Goal: Task Accomplishment & Management: Manage account settings

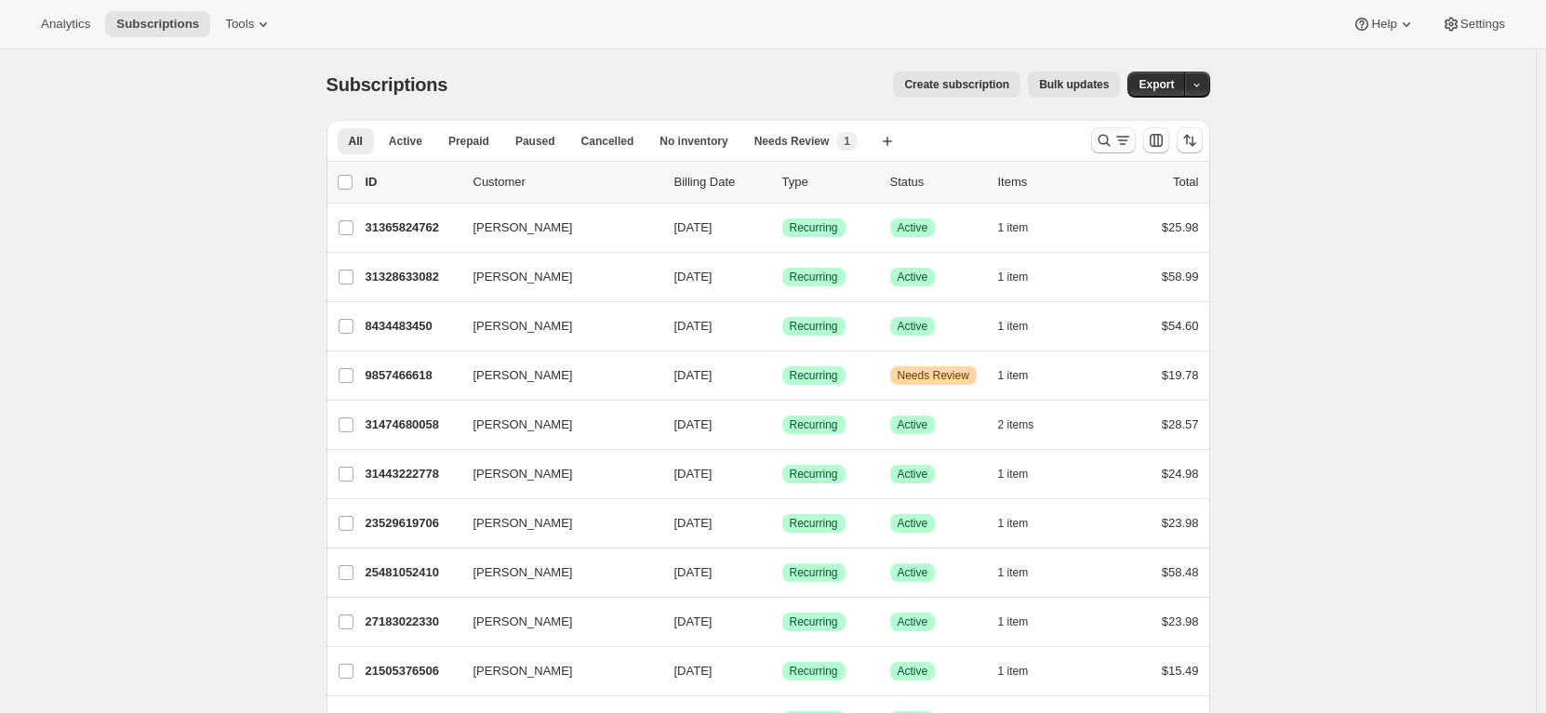
click at [1113, 150] on button "Search and filter results" at bounding box center [1113, 140] width 45 height 26
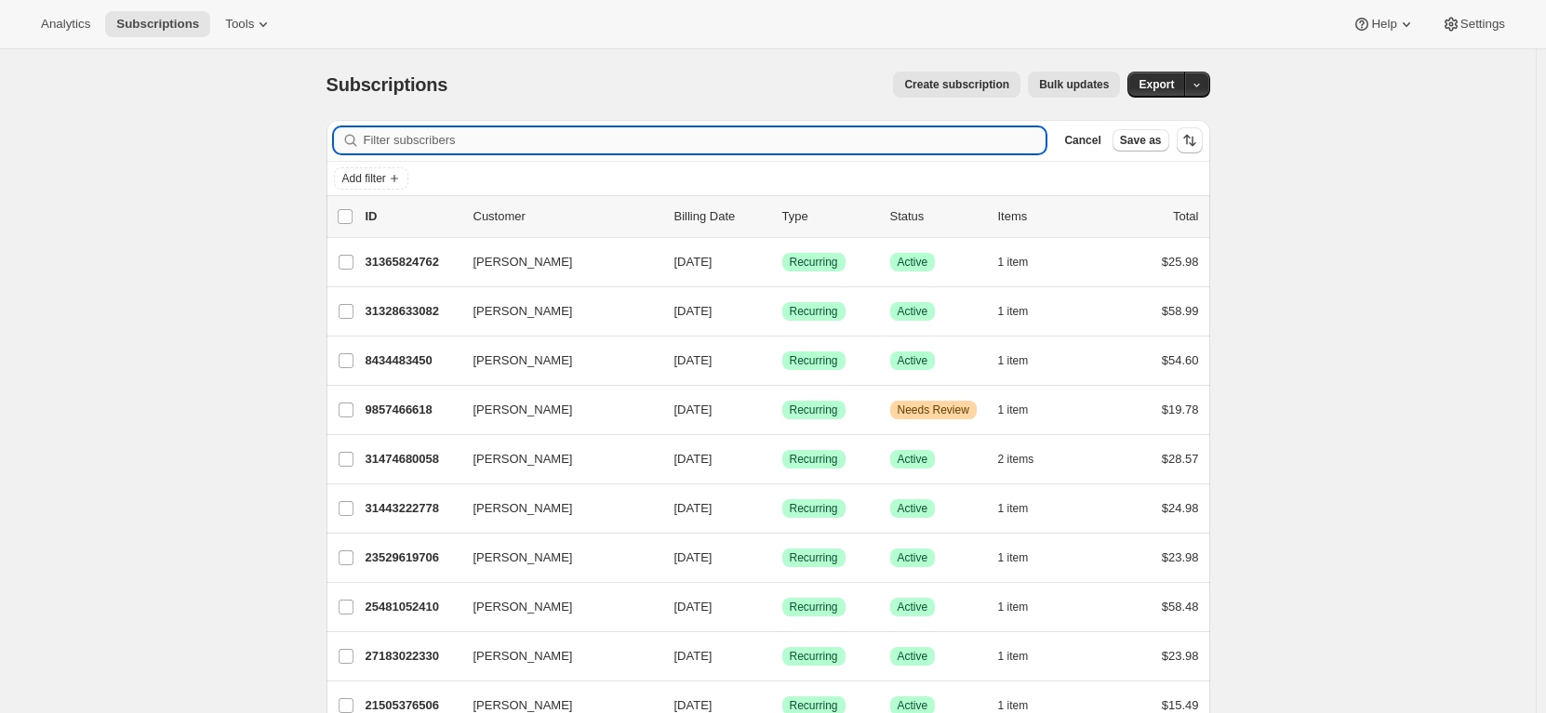
paste input "[PERSON_NAME]"
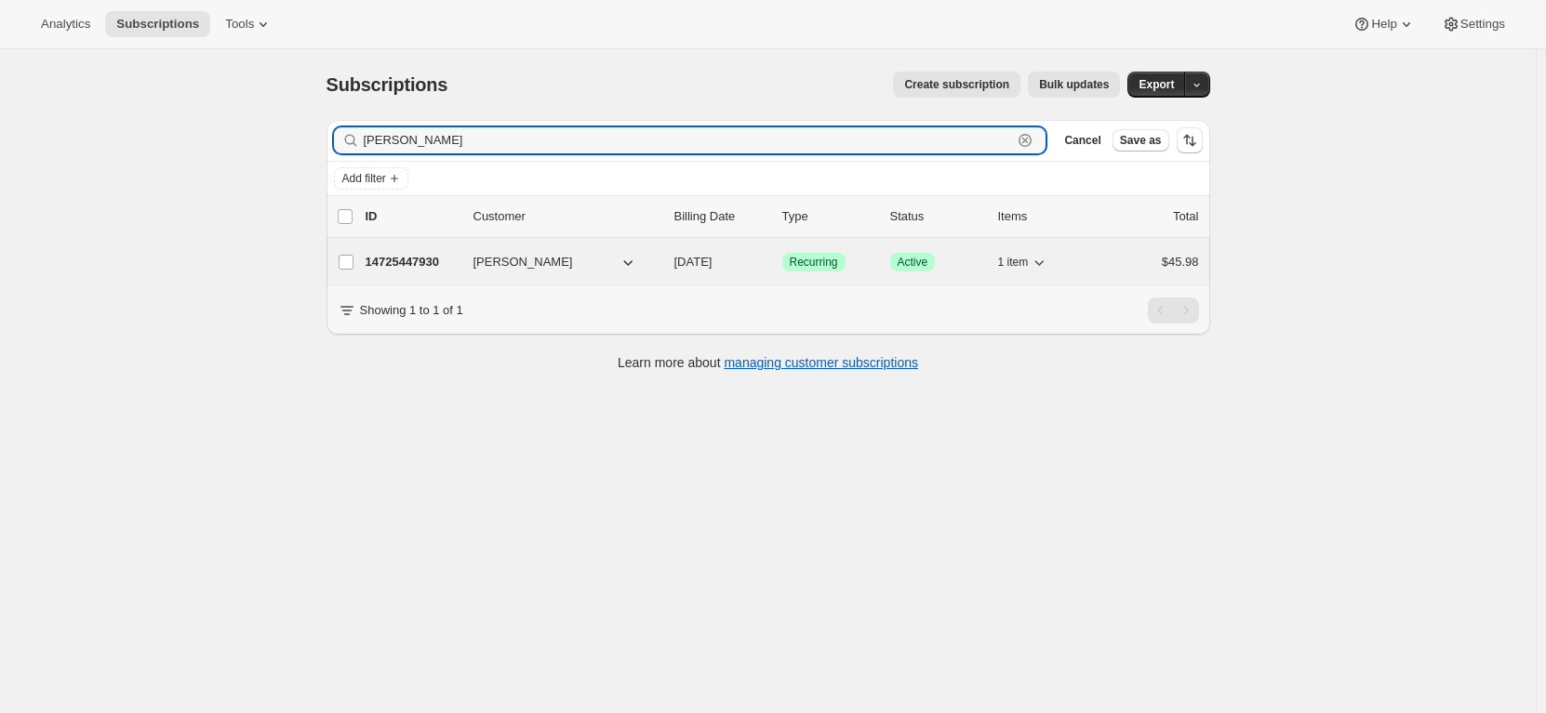
type input "[PERSON_NAME]"
click at [422, 262] on p "14725447930" at bounding box center [411, 262] width 93 height 19
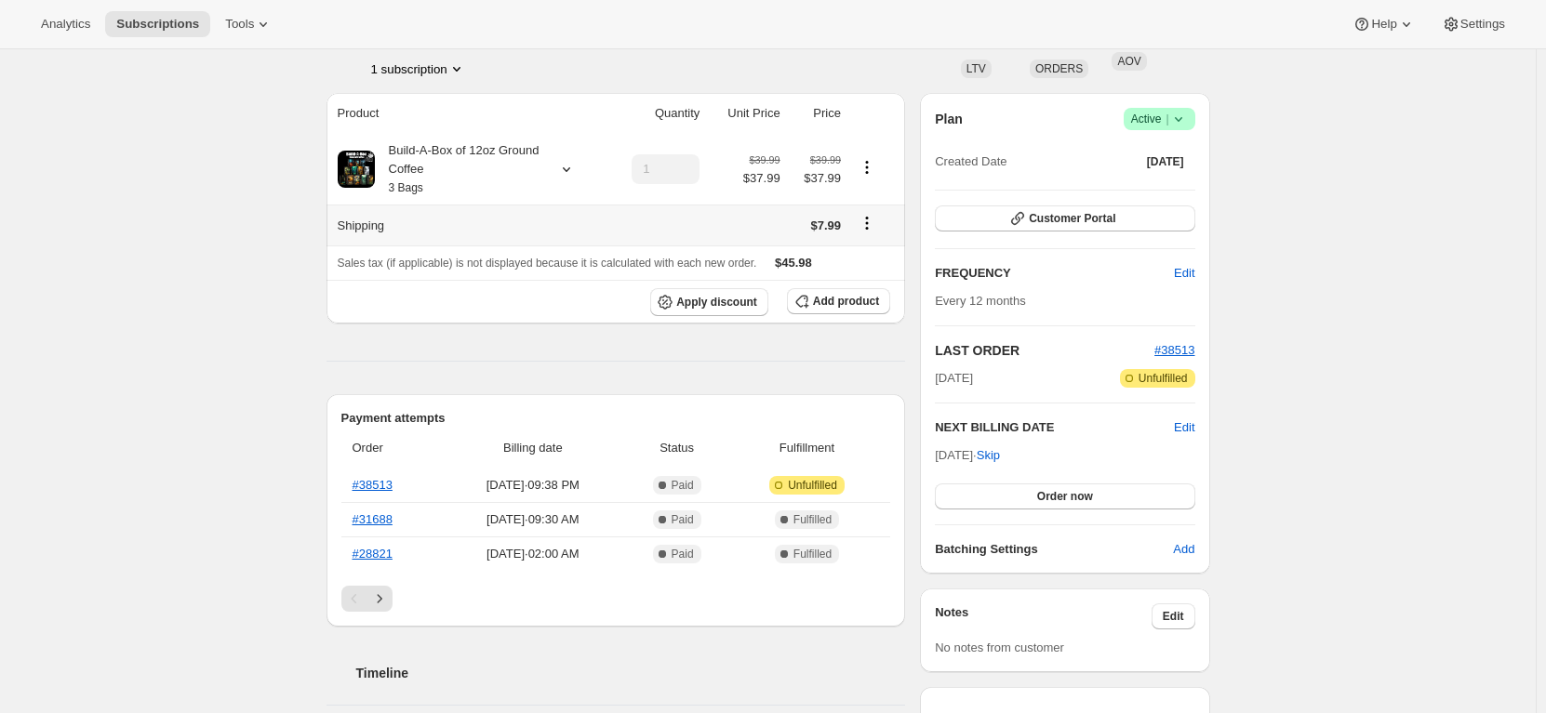
scroll to position [186, 0]
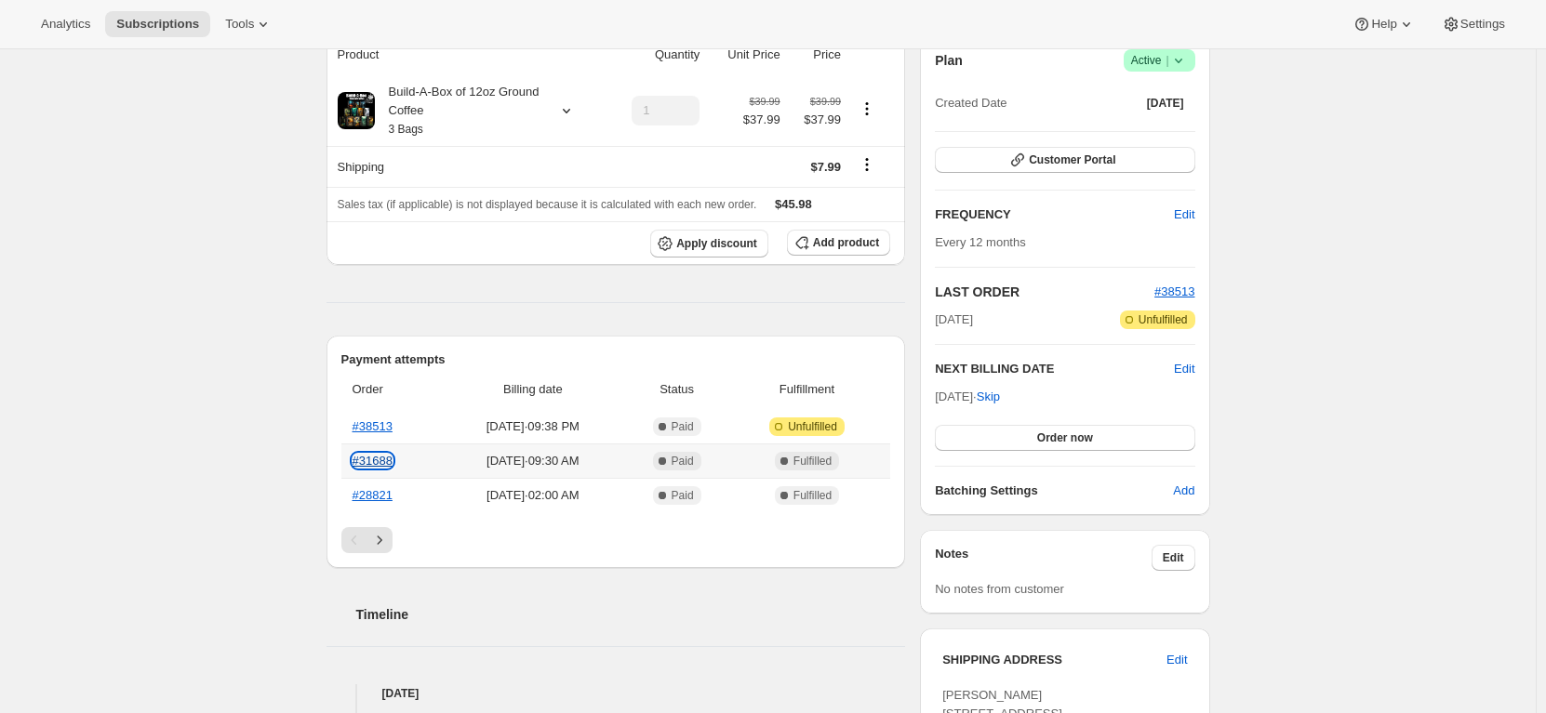
click at [384, 462] on link "#31688" at bounding box center [372, 461] width 40 height 14
click at [370, 459] on link "#31688" at bounding box center [372, 461] width 40 height 14
click at [385, 423] on link "#38513" at bounding box center [372, 426] width 40 height 14
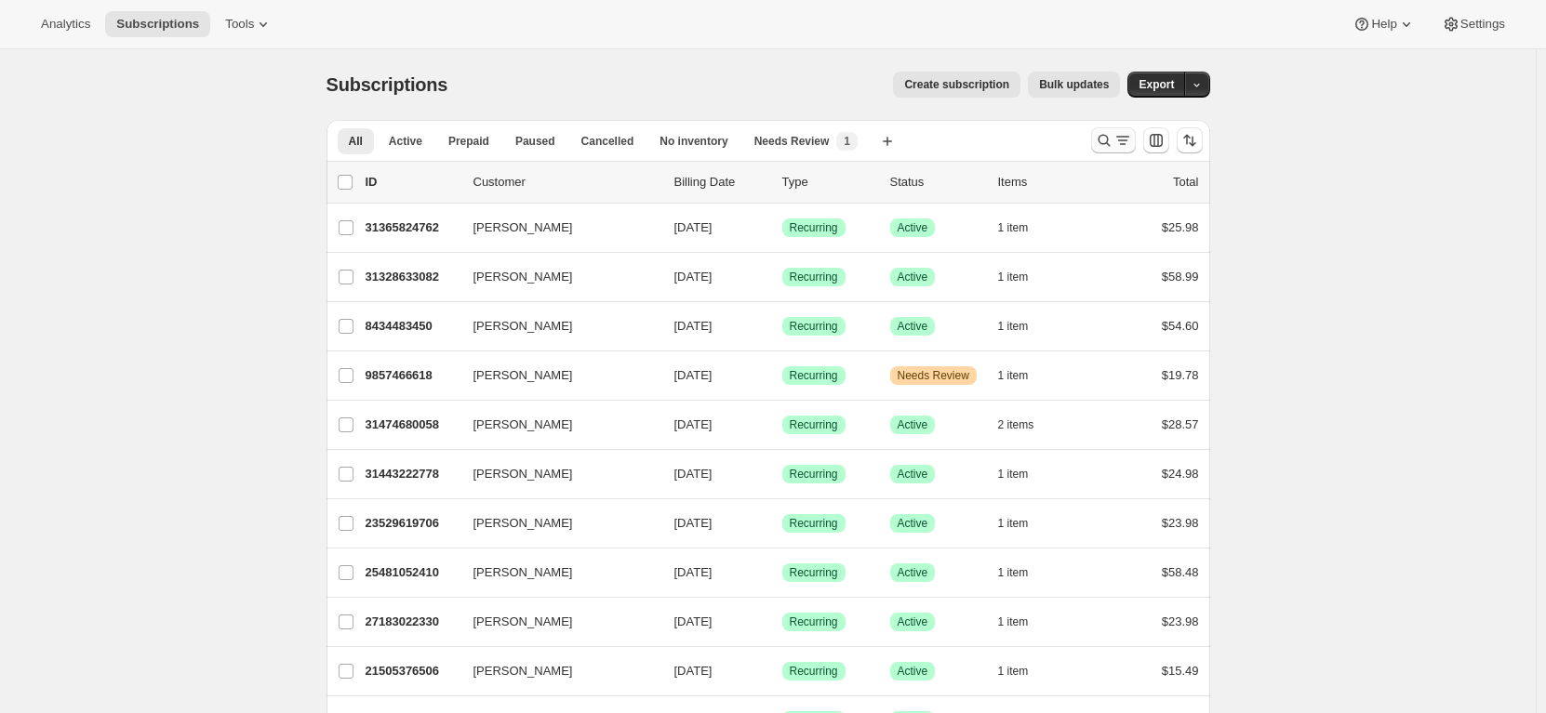
click at [1102, 141] on icon "Search and filter results" at bounding box center [1104, 140] width 19 height 19
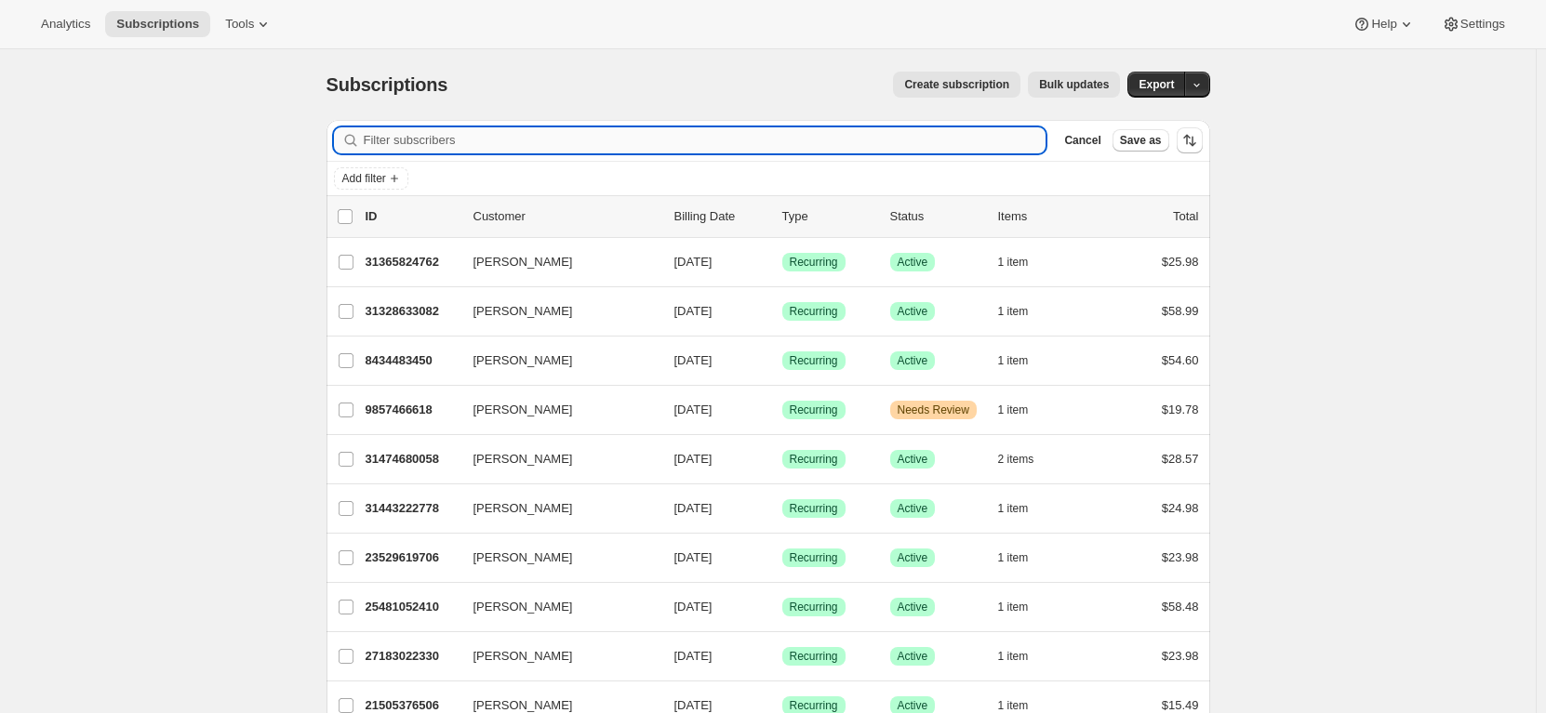
drag, startPoint x: 528, startPoint y: 145, endPoint x: 529, endPoint y: 136, distance: 9.3
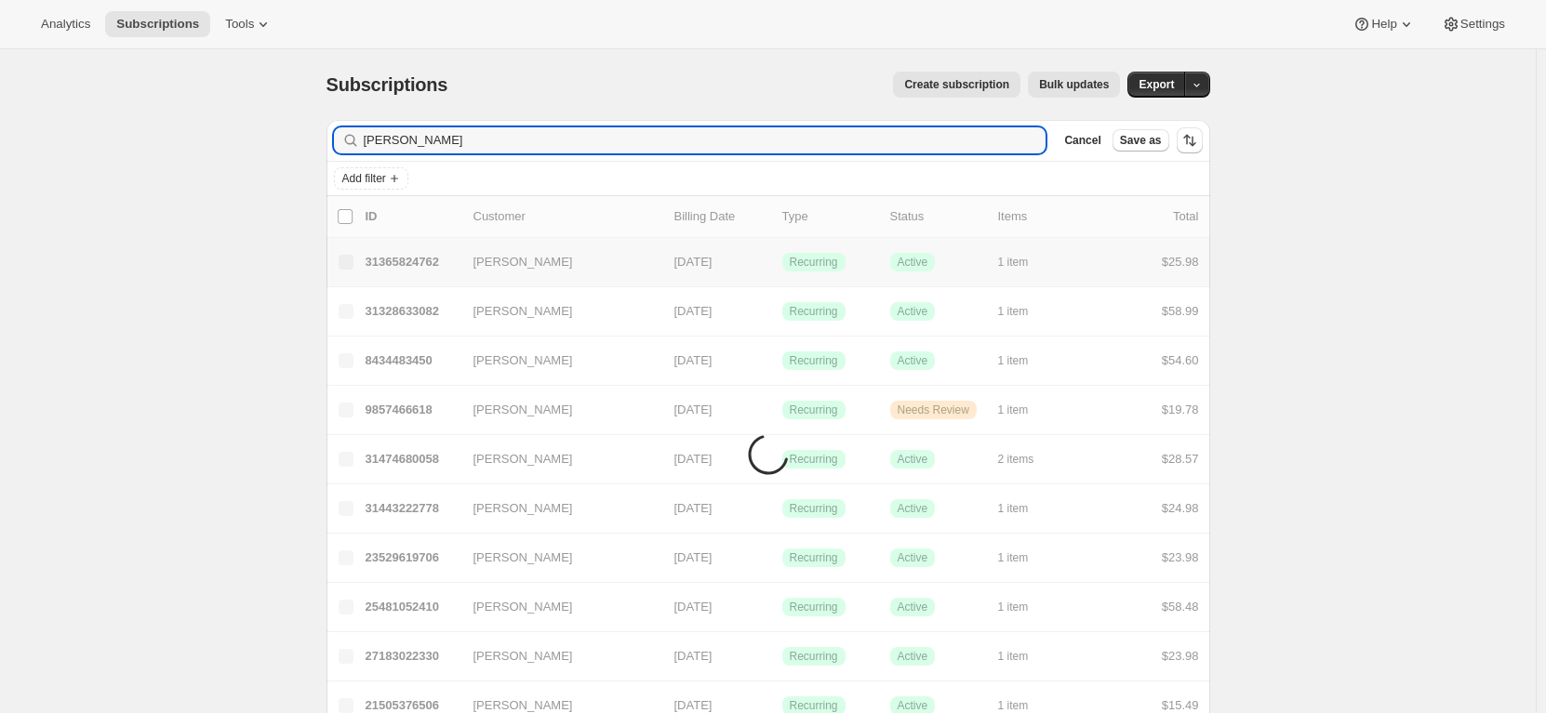
type input "[PERSON_NAME]"
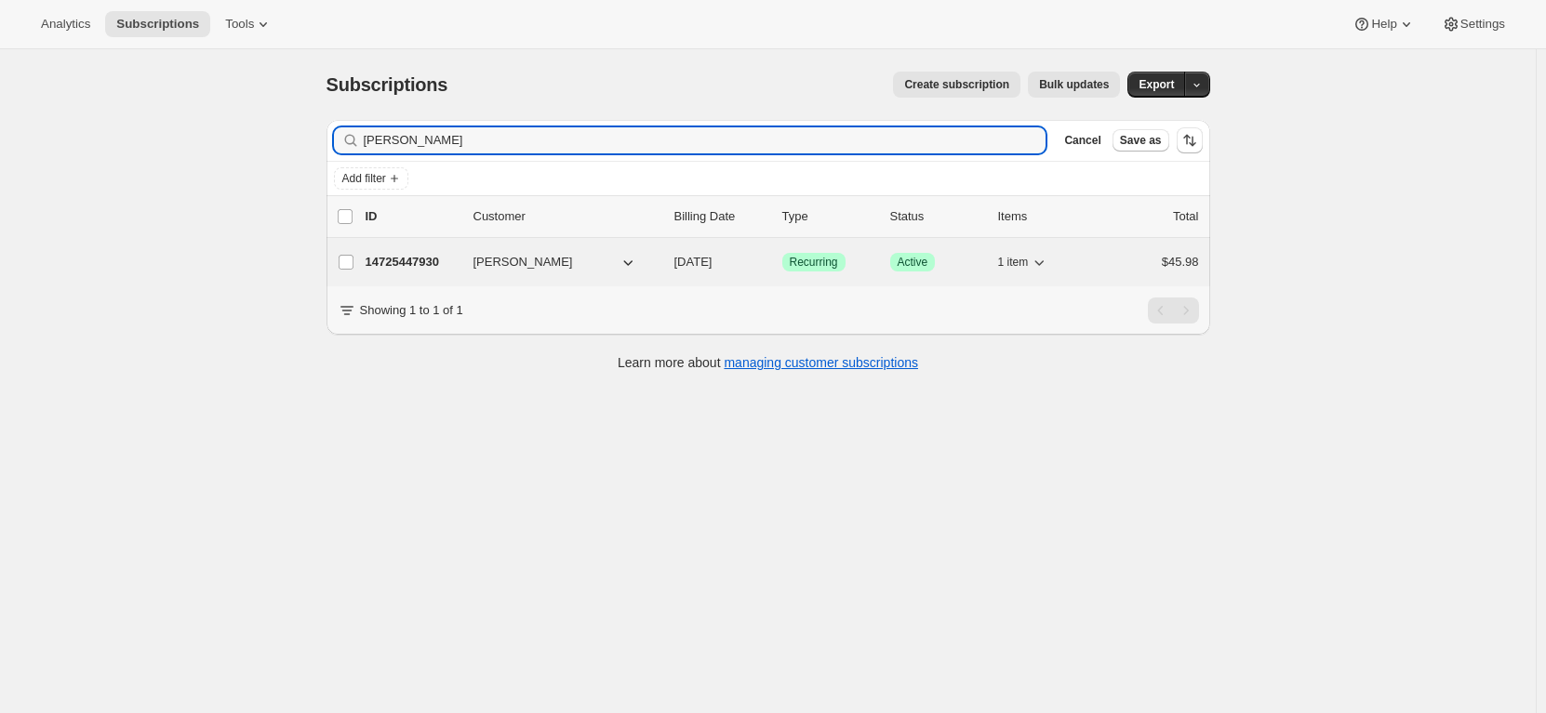
click at [423, 255] on p "14725447930" at bounding box center [411, 262] width 93 height 19
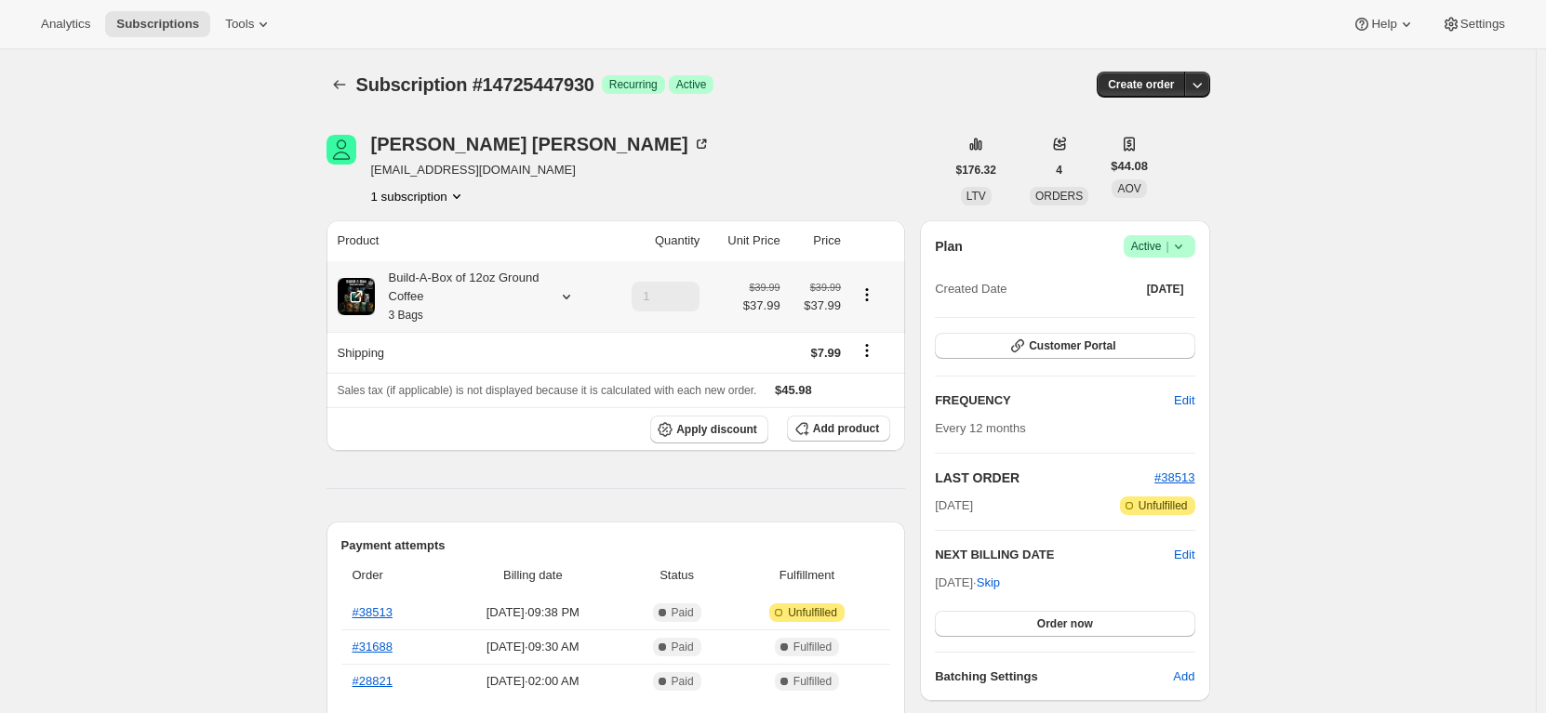
click at [566, 305] on icon at bounding box center [566, 296] width 19 height 19
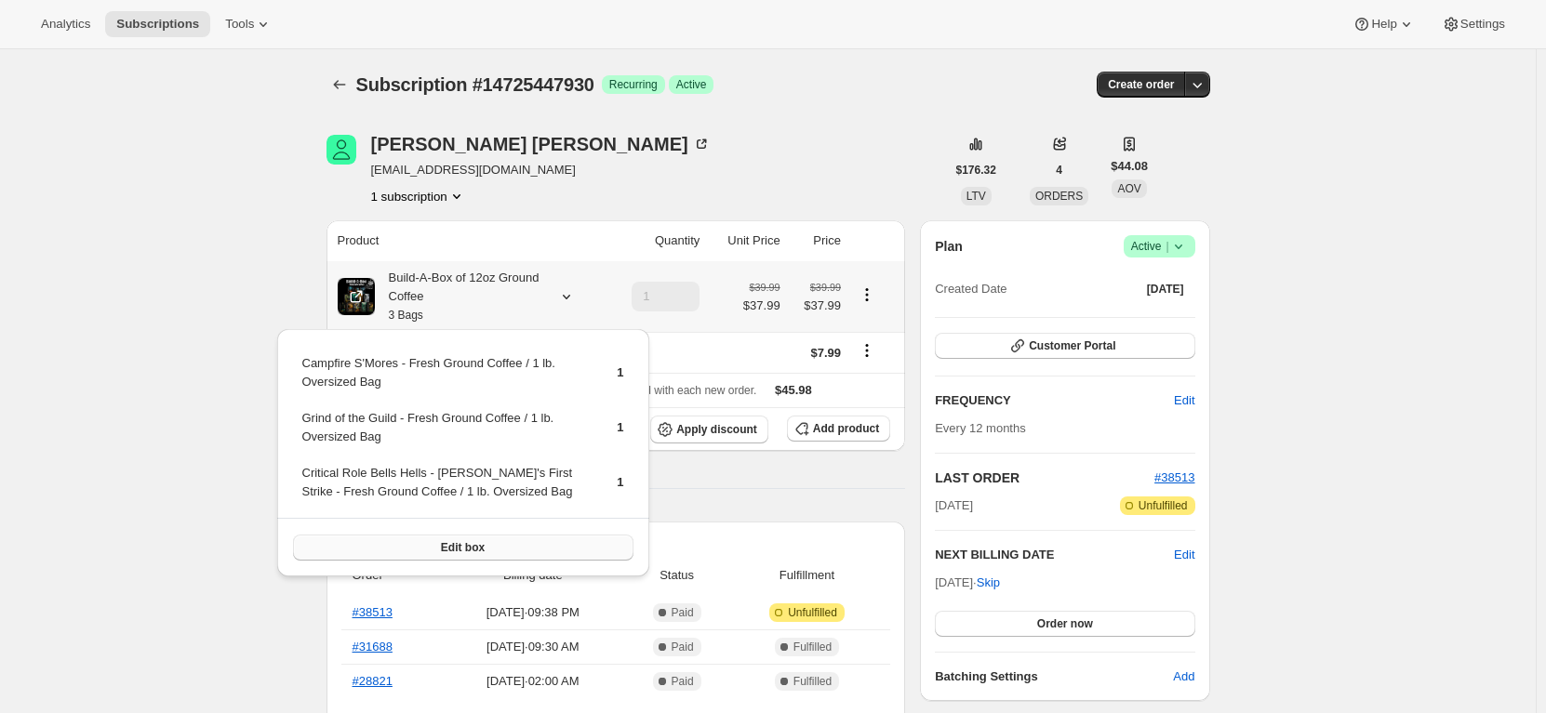
click at [594, 540] on button "Edit box" at bounding box center [463, 548] width 340 height 26
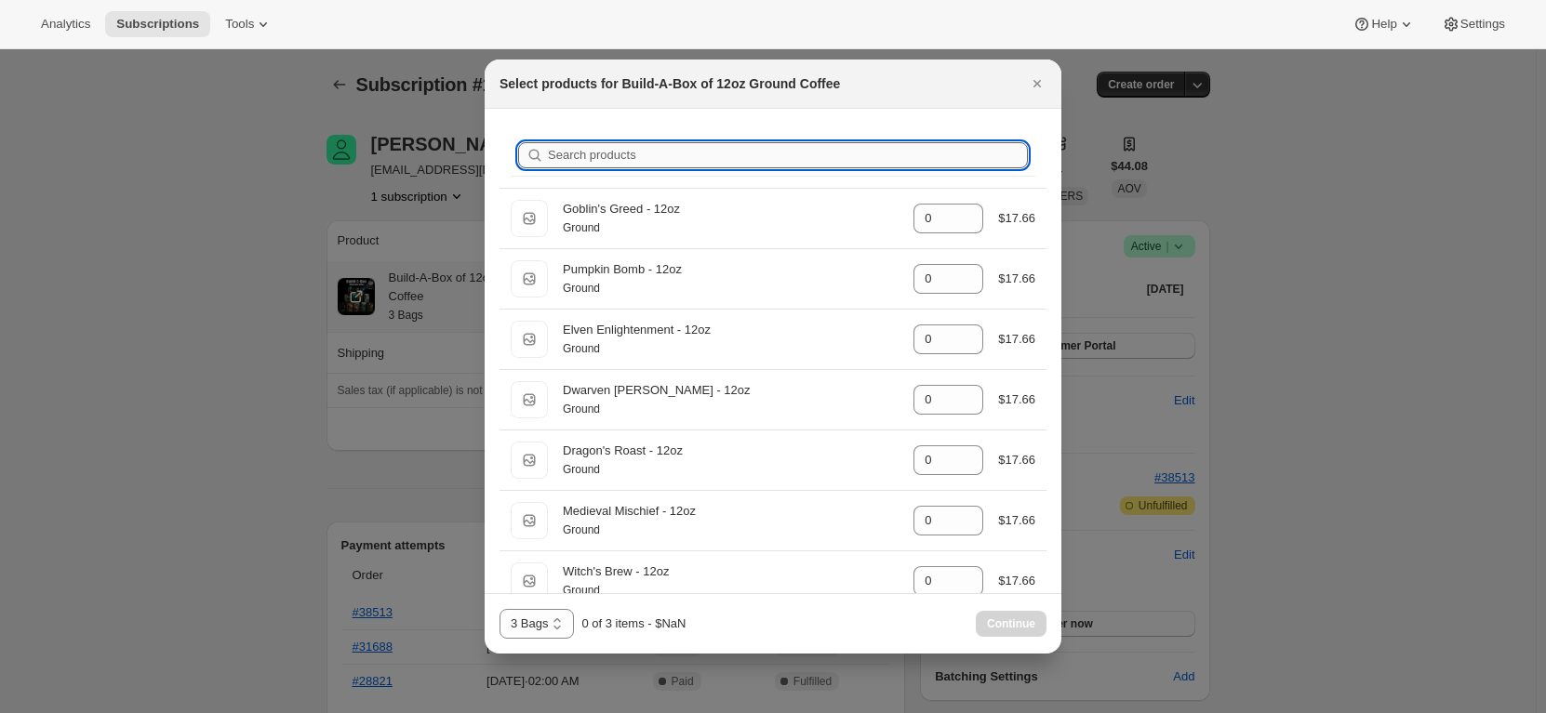
click at [706, 146] on input "Search products" at bounding box center [788, 155] width 480 height 26
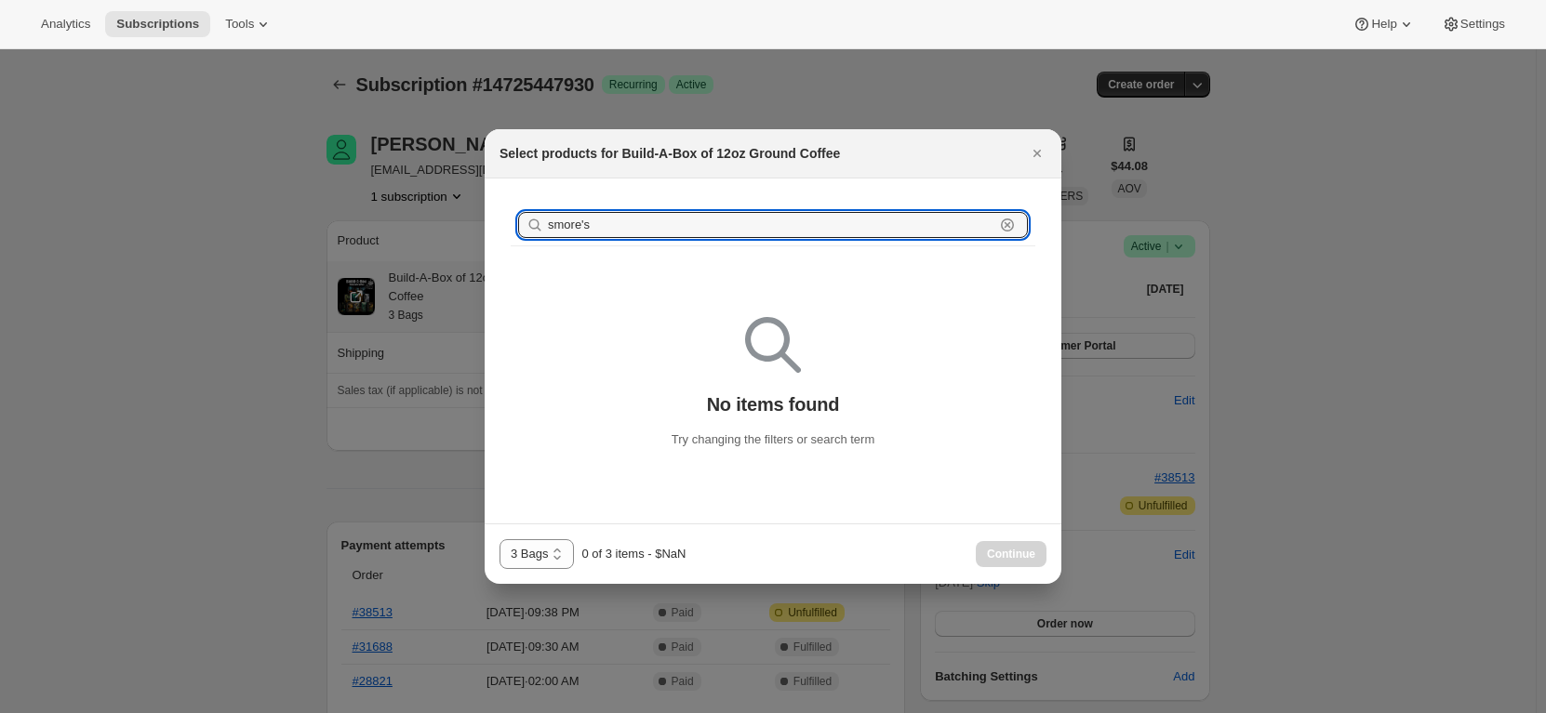
type input "smore's"
click at [1015, 226] on icon ":rdn:" at bounding box center [1007, 225] width 19 height 19
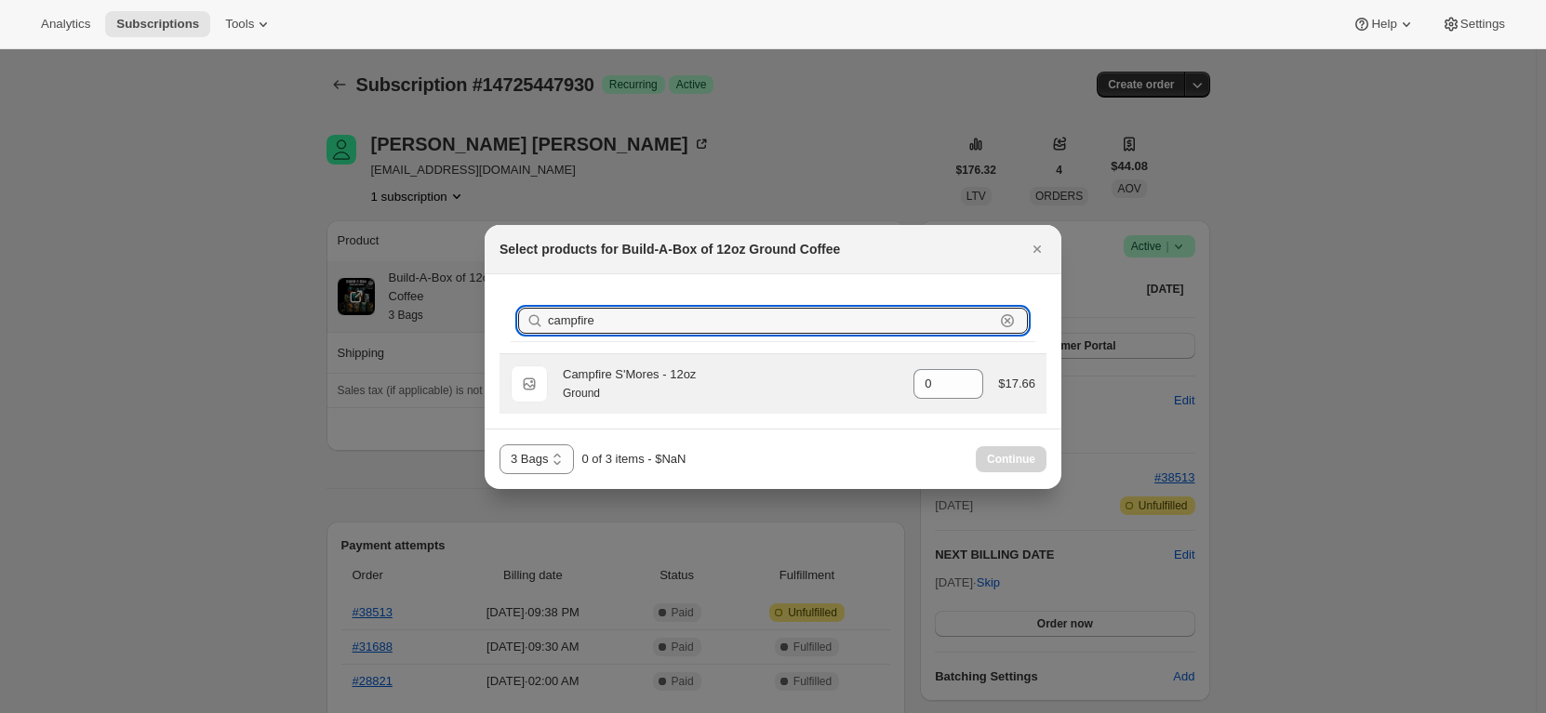
type input "campfire"
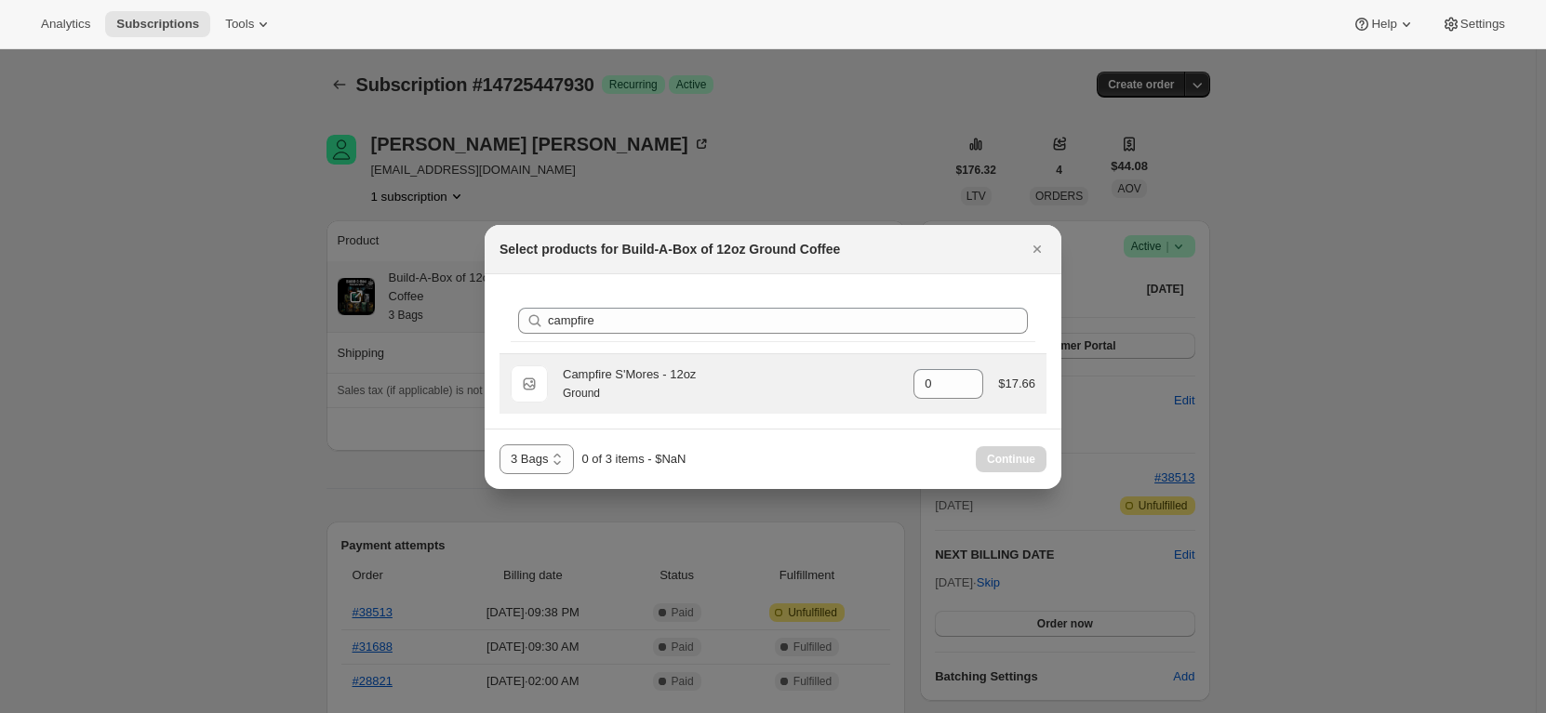
click at [629, 379] on div "Campfire S'Mores - 12oz" at bounding box center [731, 374] width 336 height 19
click at [531, 374] on span "Ground" at bounding box center [529, 383] width 37 height 37
click at [973, 380] on icon ":rdn:" at bounding box center [969, 389] width 19 height 19
click at [969, 379] on icon ":rdn:" at bounding box center [969, 378] width 8 height 5
type input "1"
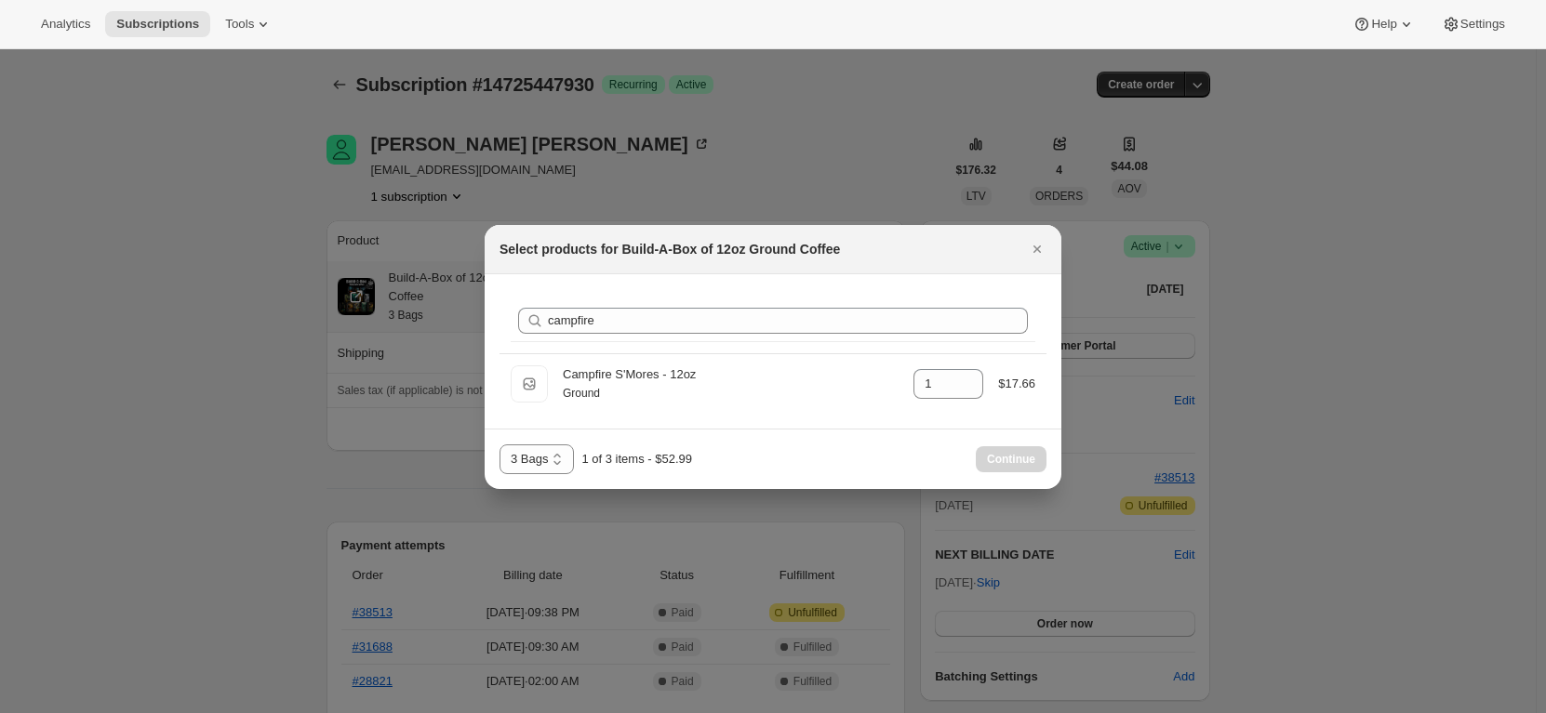
click at [886, 432] on div "3 Bags 4 Bags 5 Bags 6 Bags 3 Bags 1 of 3 items - $52.99 Continue" at bounding box center [773, 459] width 577 height 60
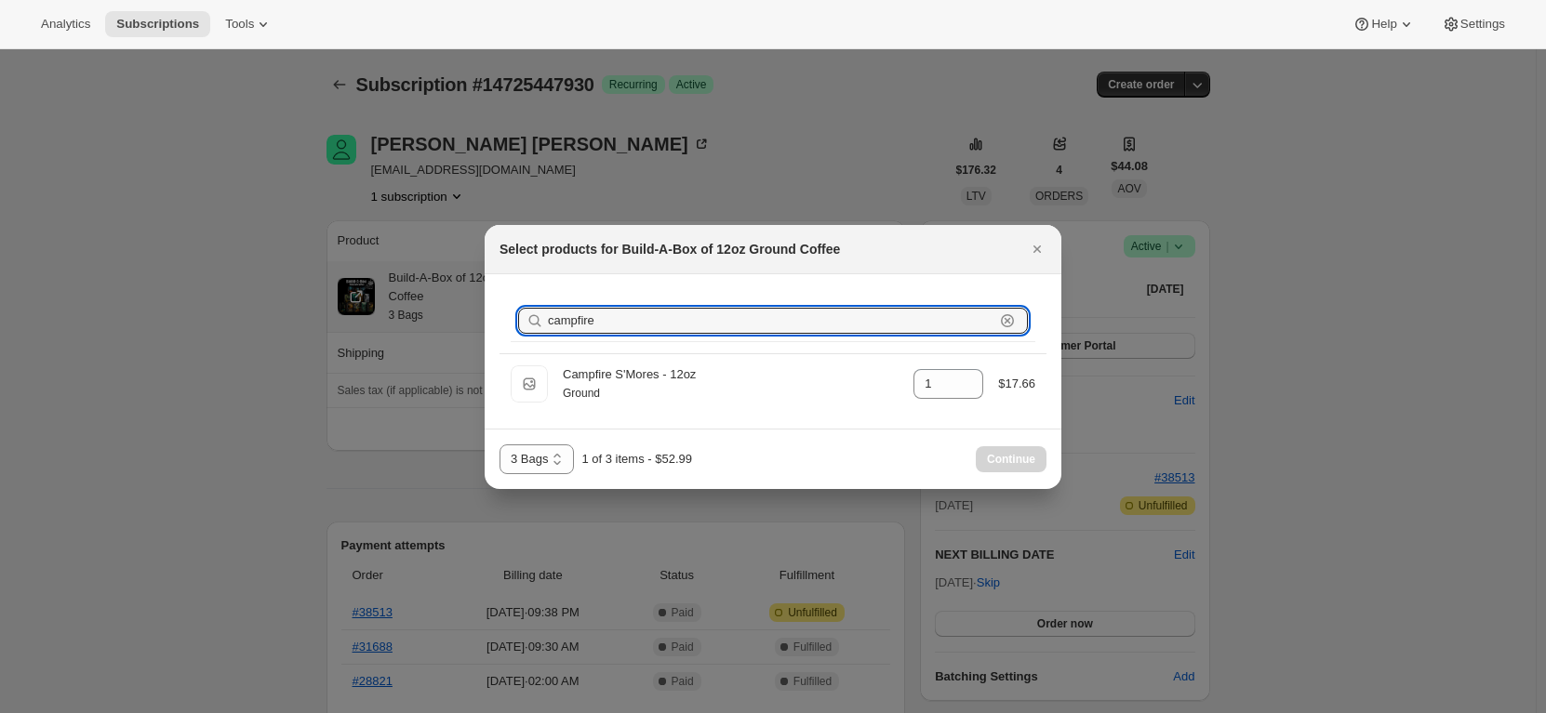
drag, startPoint x: 606, startPoint y: 317, endPoint x: 490, endPoint y: 318, distance: 116.3
click at [490, 318] on div "Search products campfire Clear Ground Campfire S'Mores - 12oz Ground gid://shop…" at bounding box center [773, 351] width 577 height 154
type input "g"
type input "0"
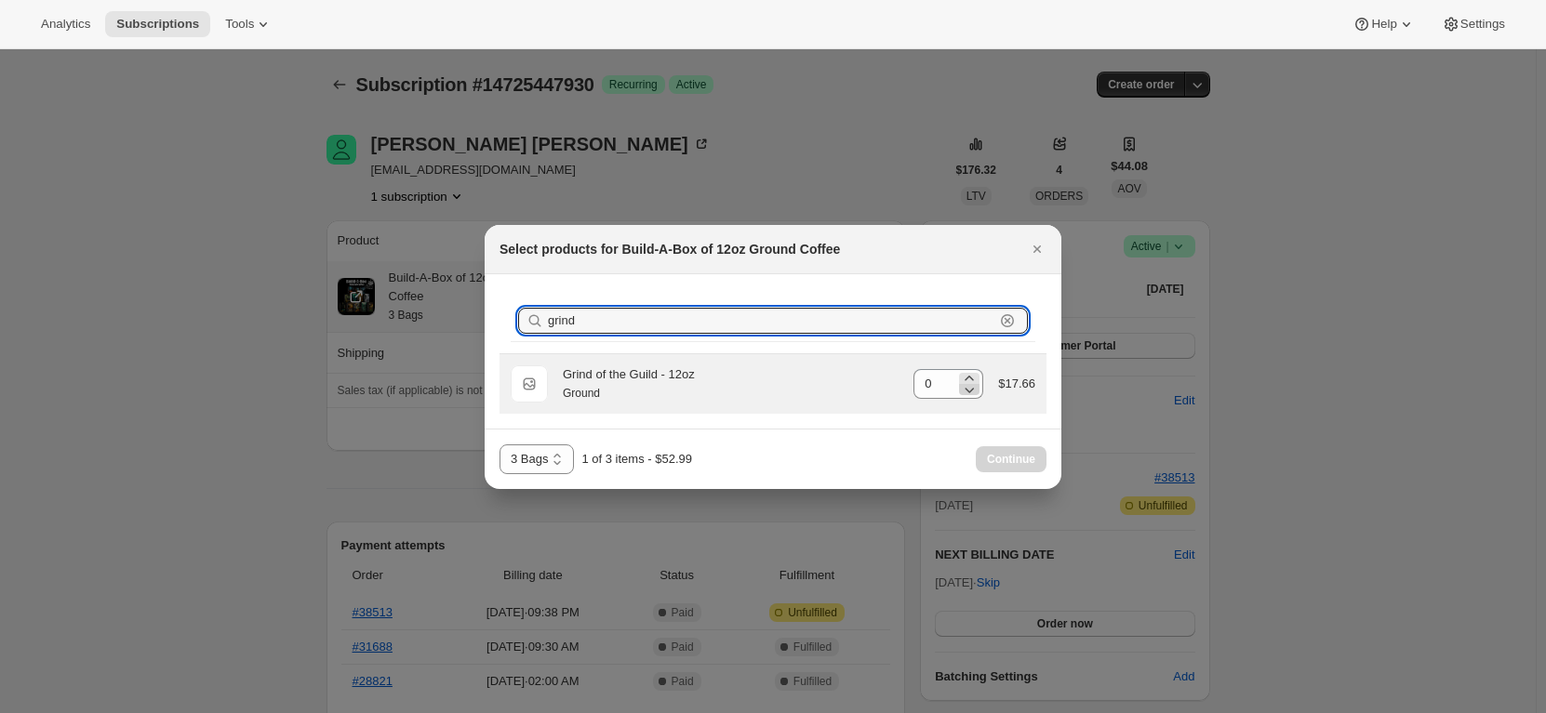
type input "grind"
click at [973, 380] on icon ":rdn:" at bounding box center [969, 389] width 19 height 19
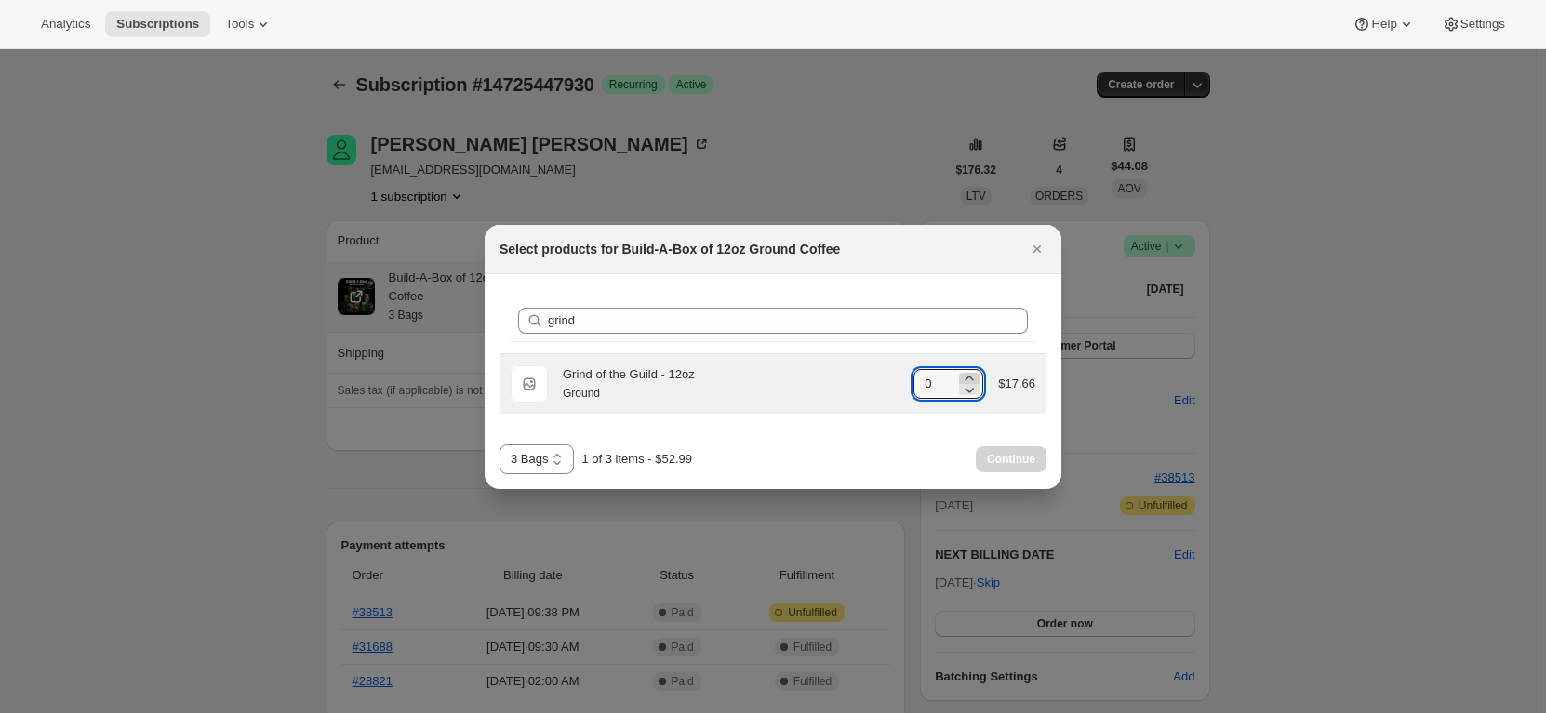
click at [967, 379] on icon ":rdn:" at bounding box center [969, 378] width 19 height 19
type input "1"
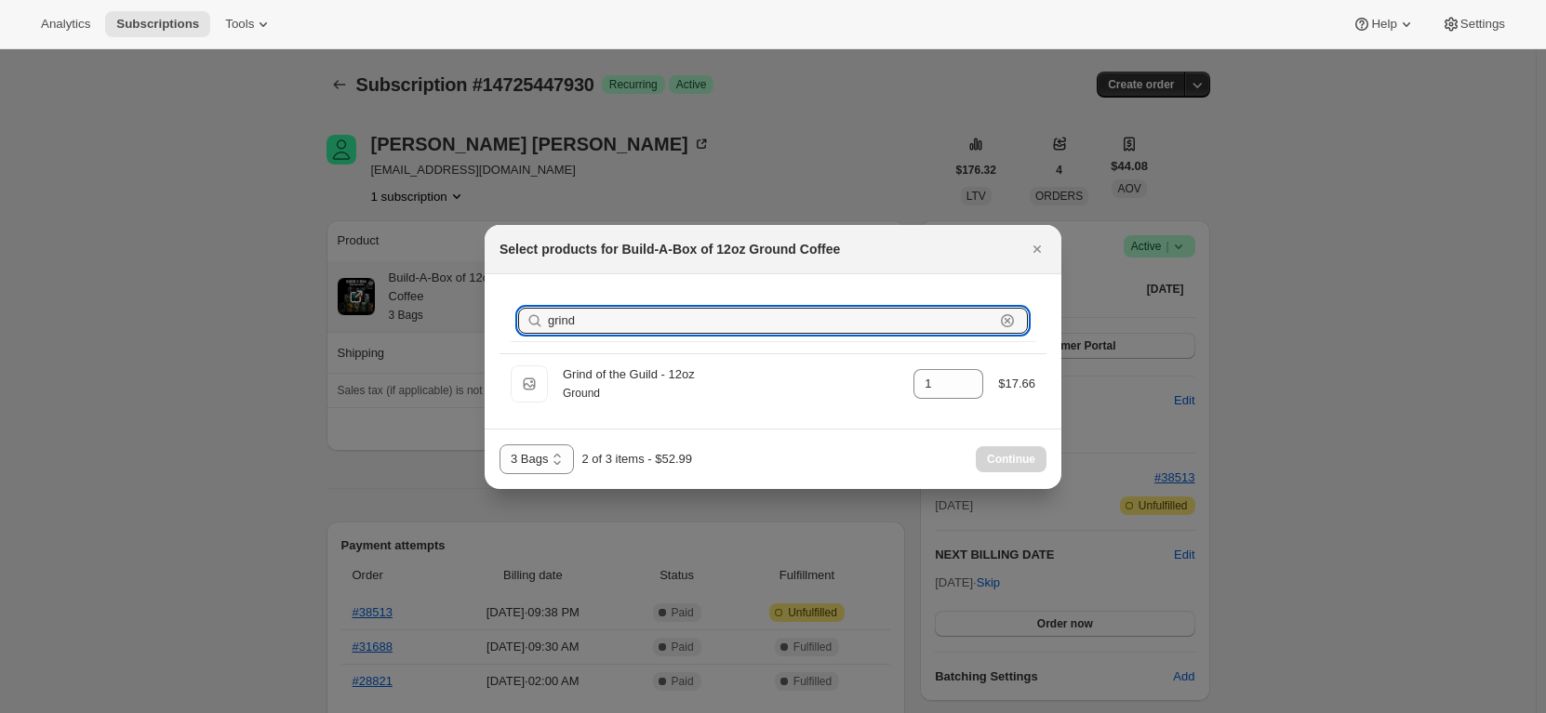
drag, startPoint x: 584, startPoint y: 315, endPoint x: 511, endPoint y: 318, distance: 72.6
click at [513, 318] on div "Search products grind Clear" at bounding box center [773, 320] width 525 height 41
type input "a"
type input "0"
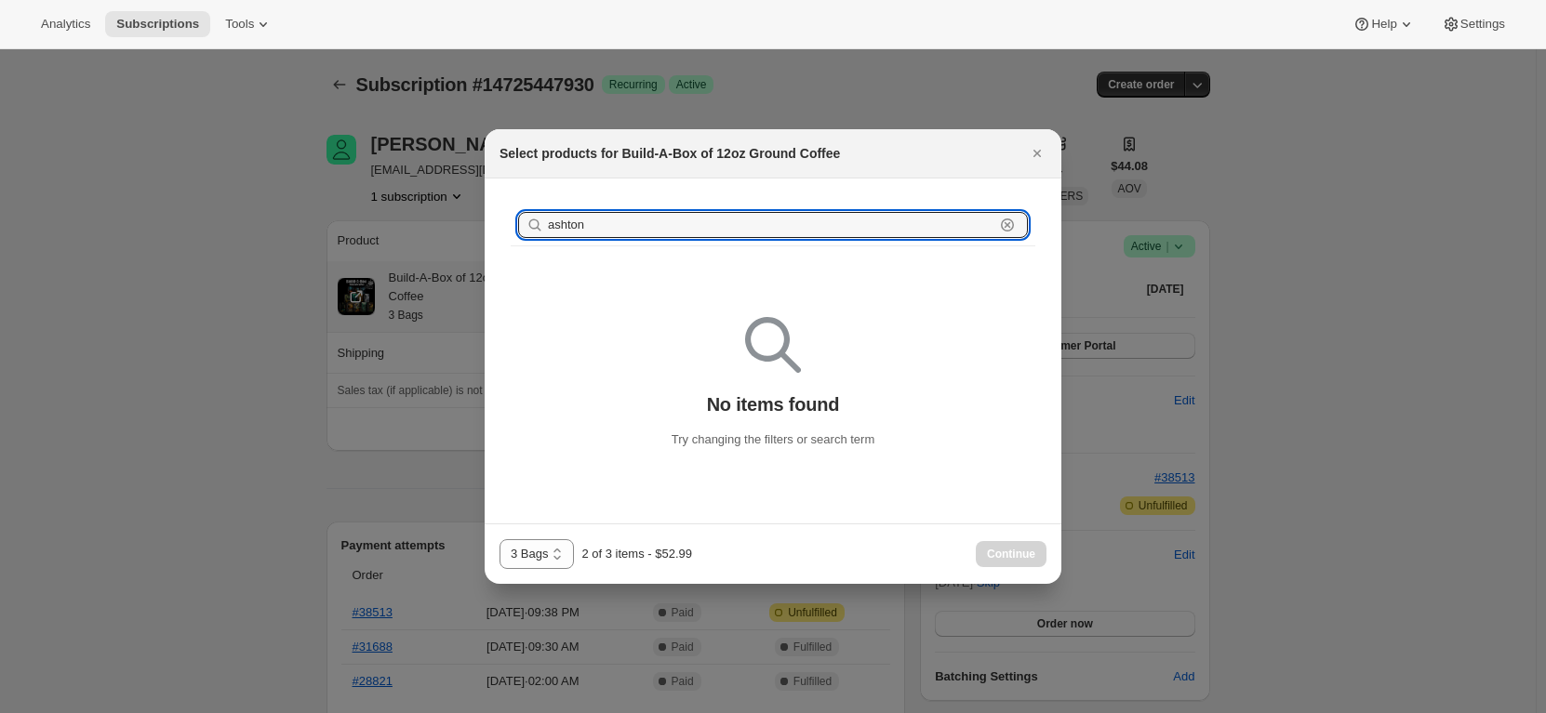
type input "ashton"
click at [1006, 225] on icon ":rdn:" at bounding box center [1007, 225] width 7 height 7
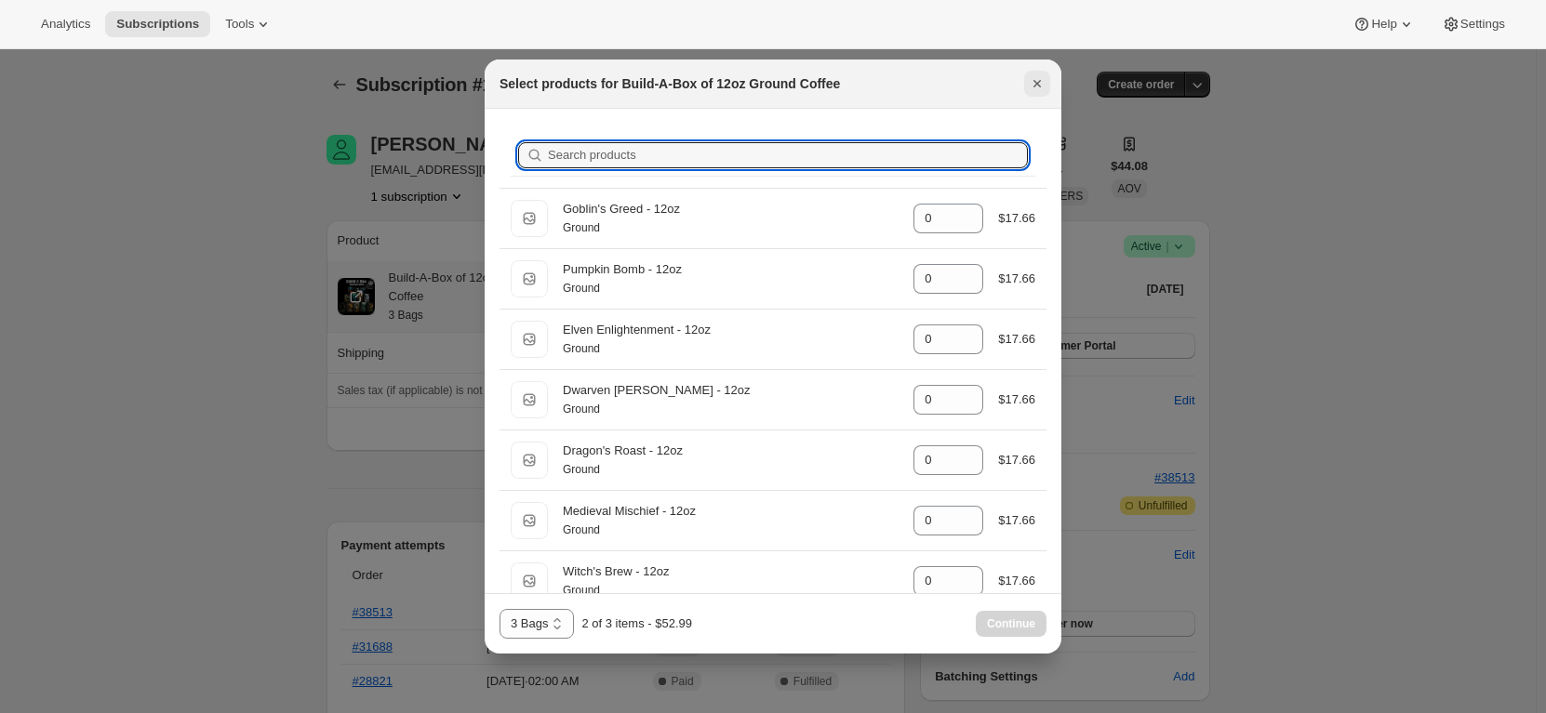
click at [1036, 85] on icon "Close" at bounding box center [1036, 83] width 7 height 7
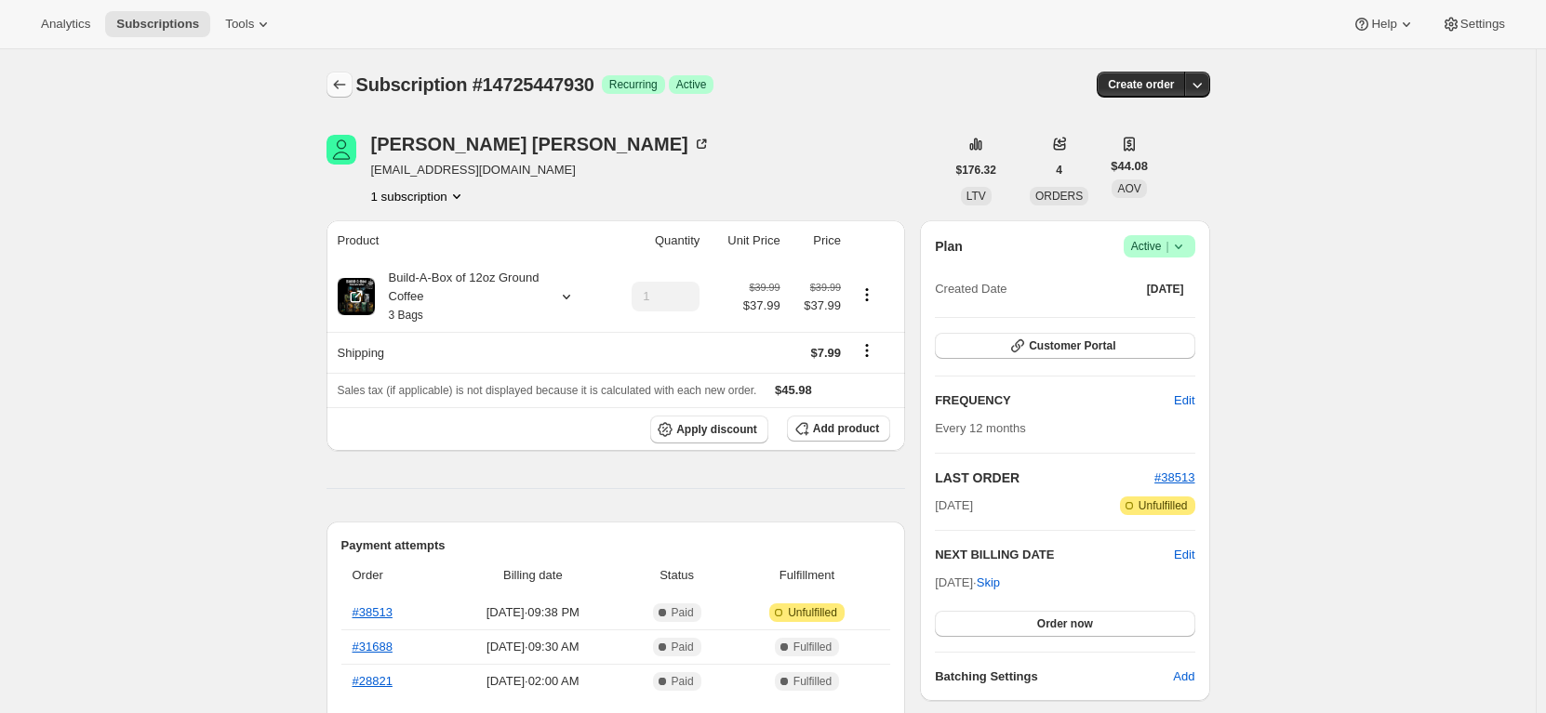
click at [345, 86] on icon "Subscriptions" at bounding box center [339, 84] width 19 height 19
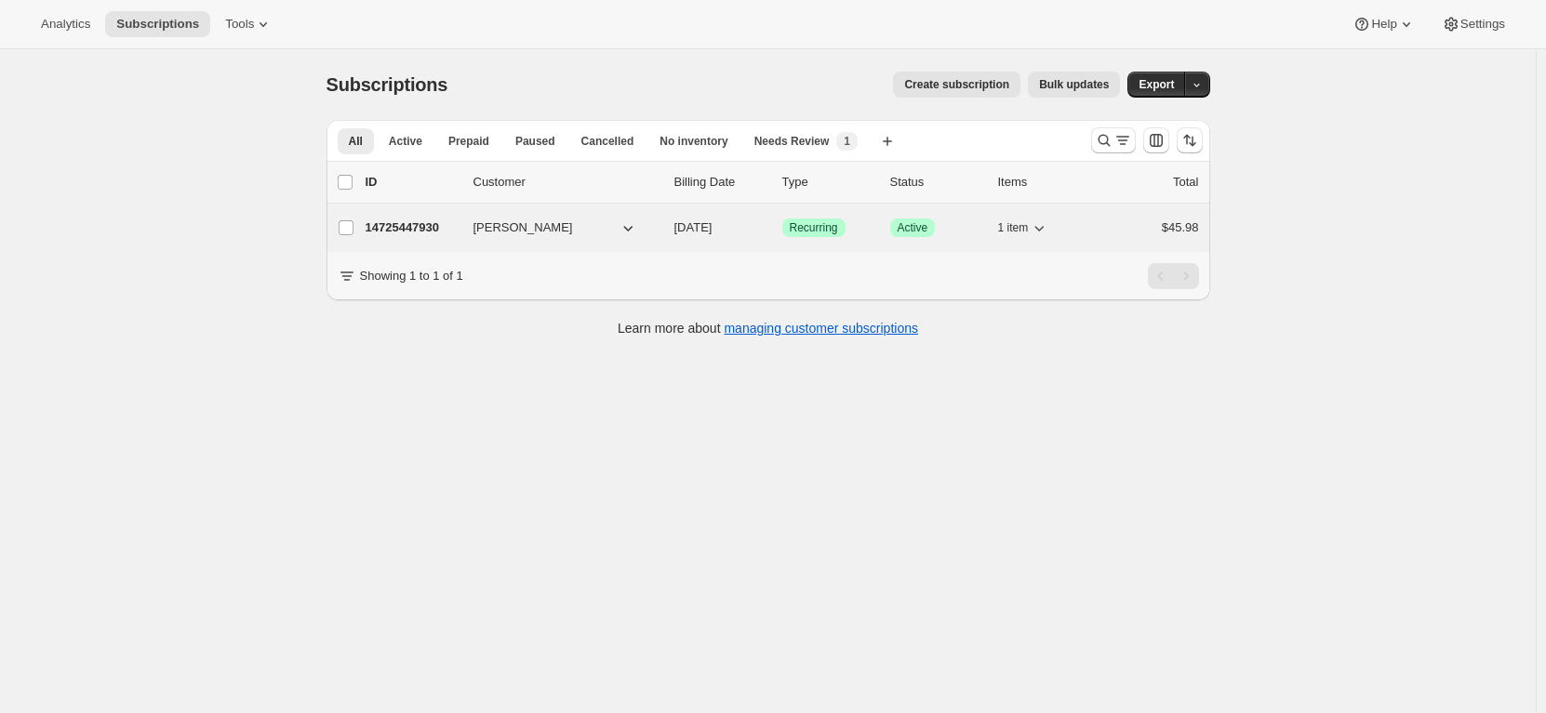
click at [408, 235] on p "14725447930" at bounding box center [411, 228] width 93 height 19
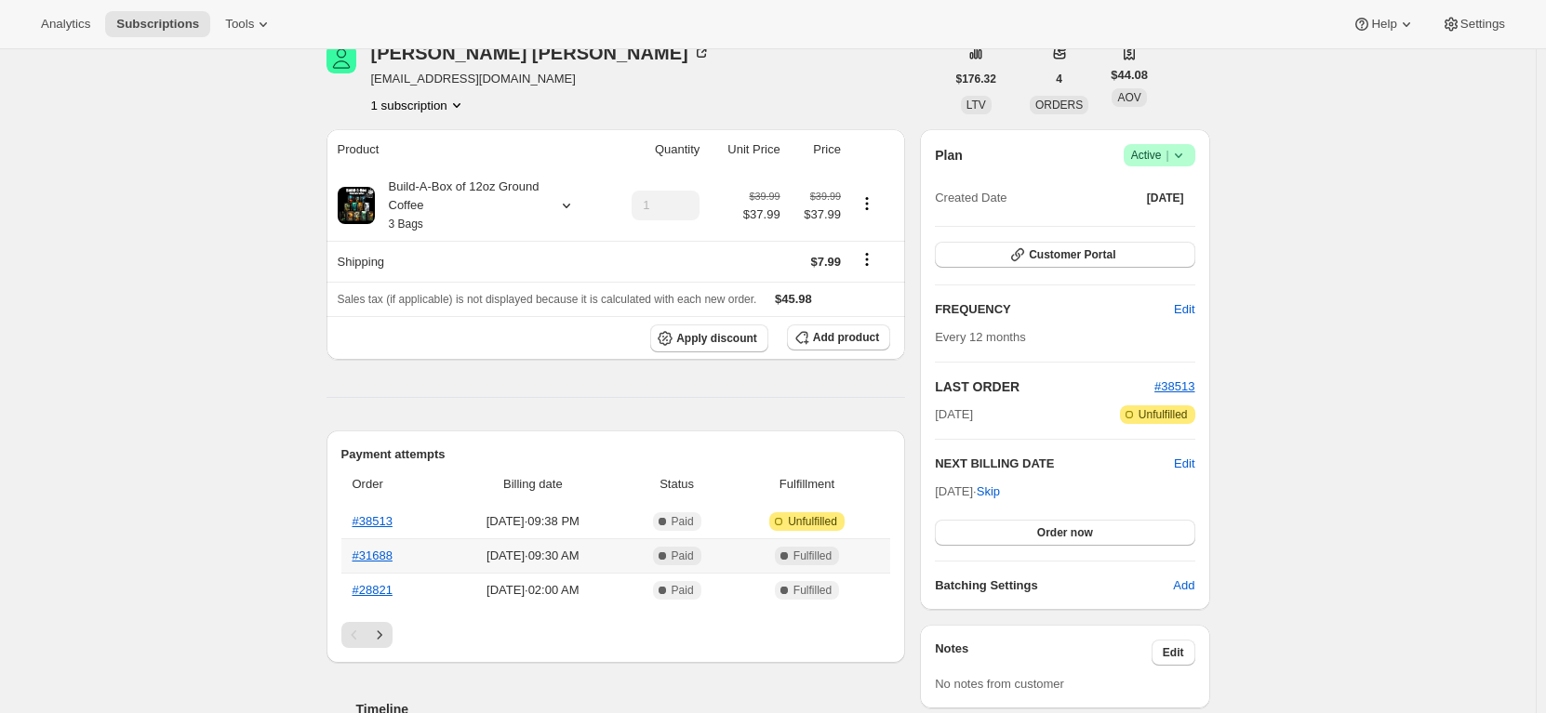
scroll to position [93, 0]
click at [867, 202] on icon "Product actions" at bounding box center [866, 202] width 19 height 19
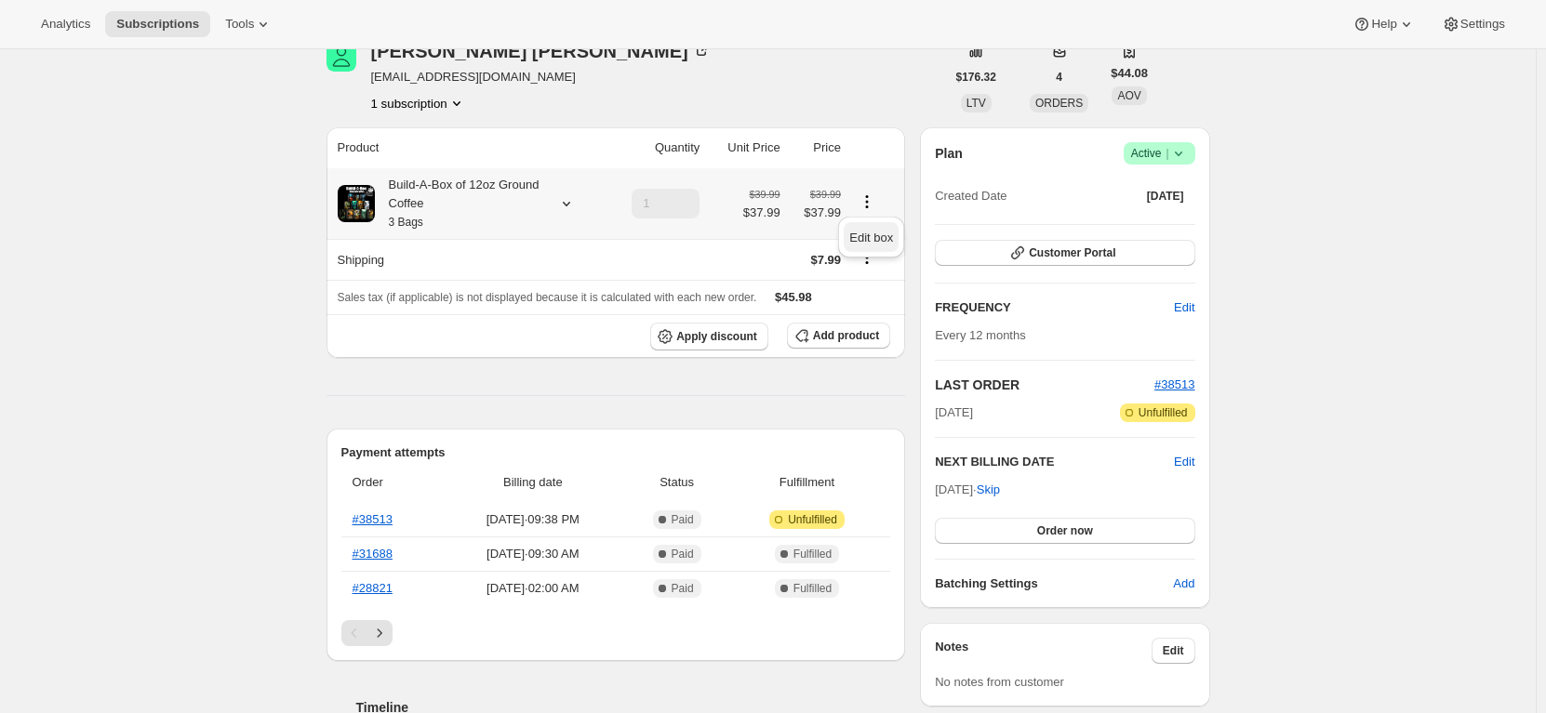
click at [868, 231] on span "Edit box" at bounding box center [871, 238] width 44 height 14
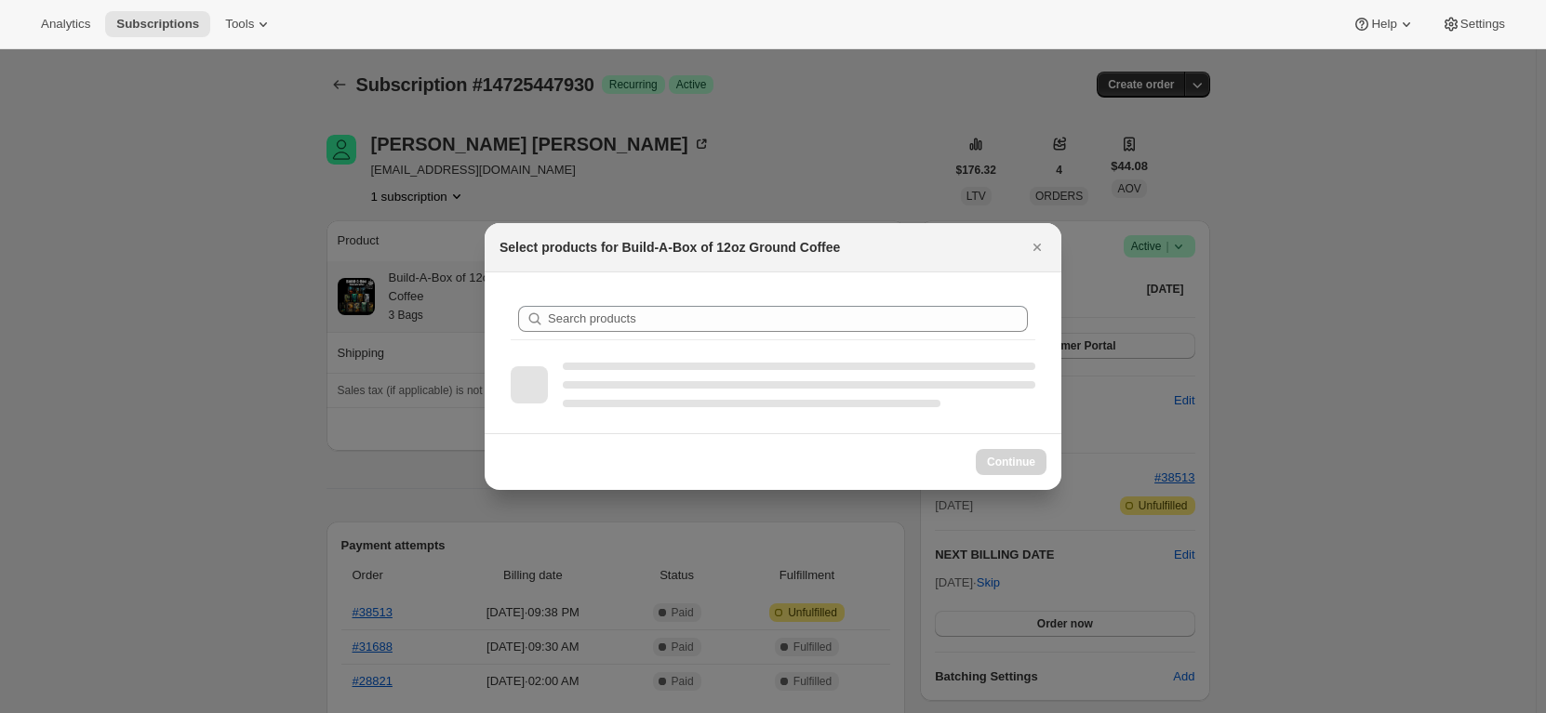
scroll to position [0, 0]
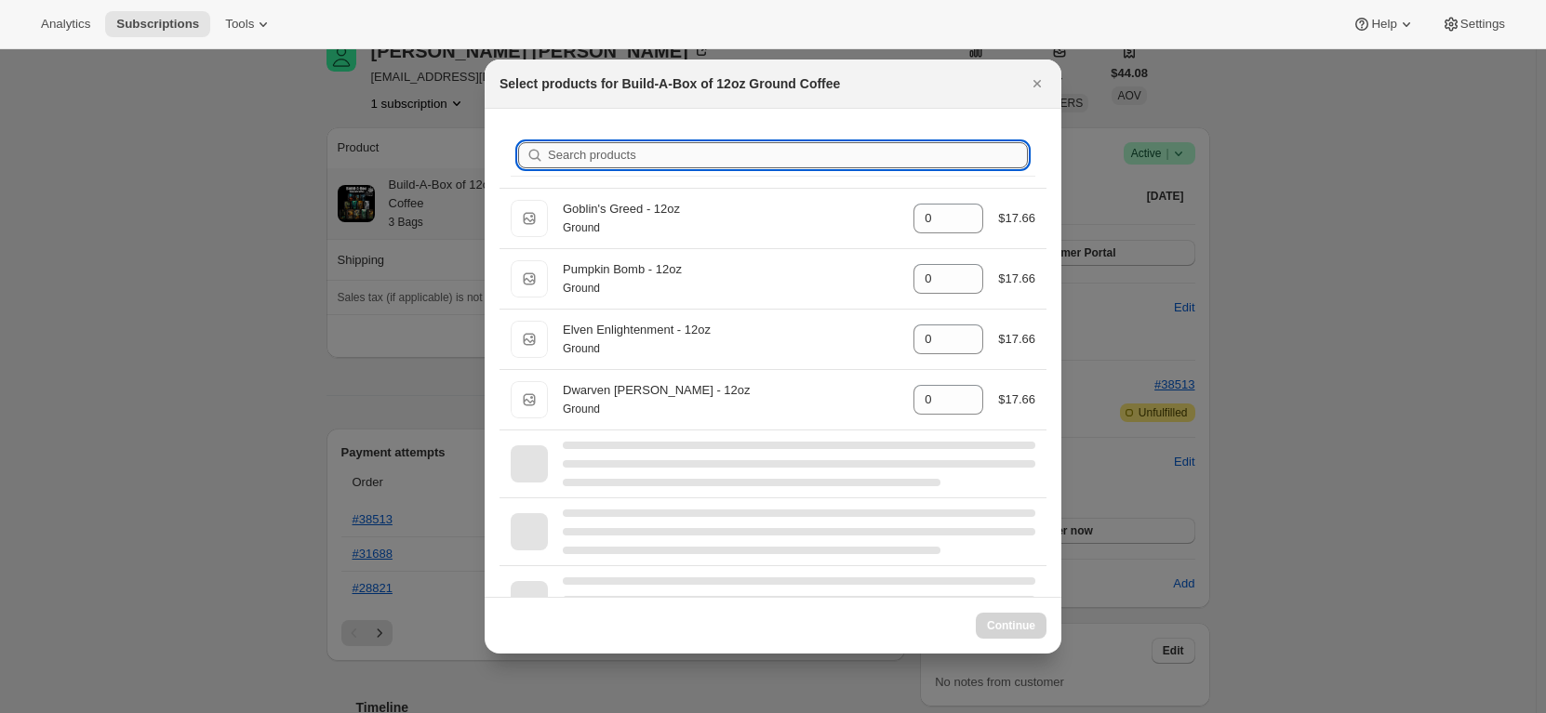
click at [711, 152] on input "Search products" at bounding box center [788, 155] width 480 height 26
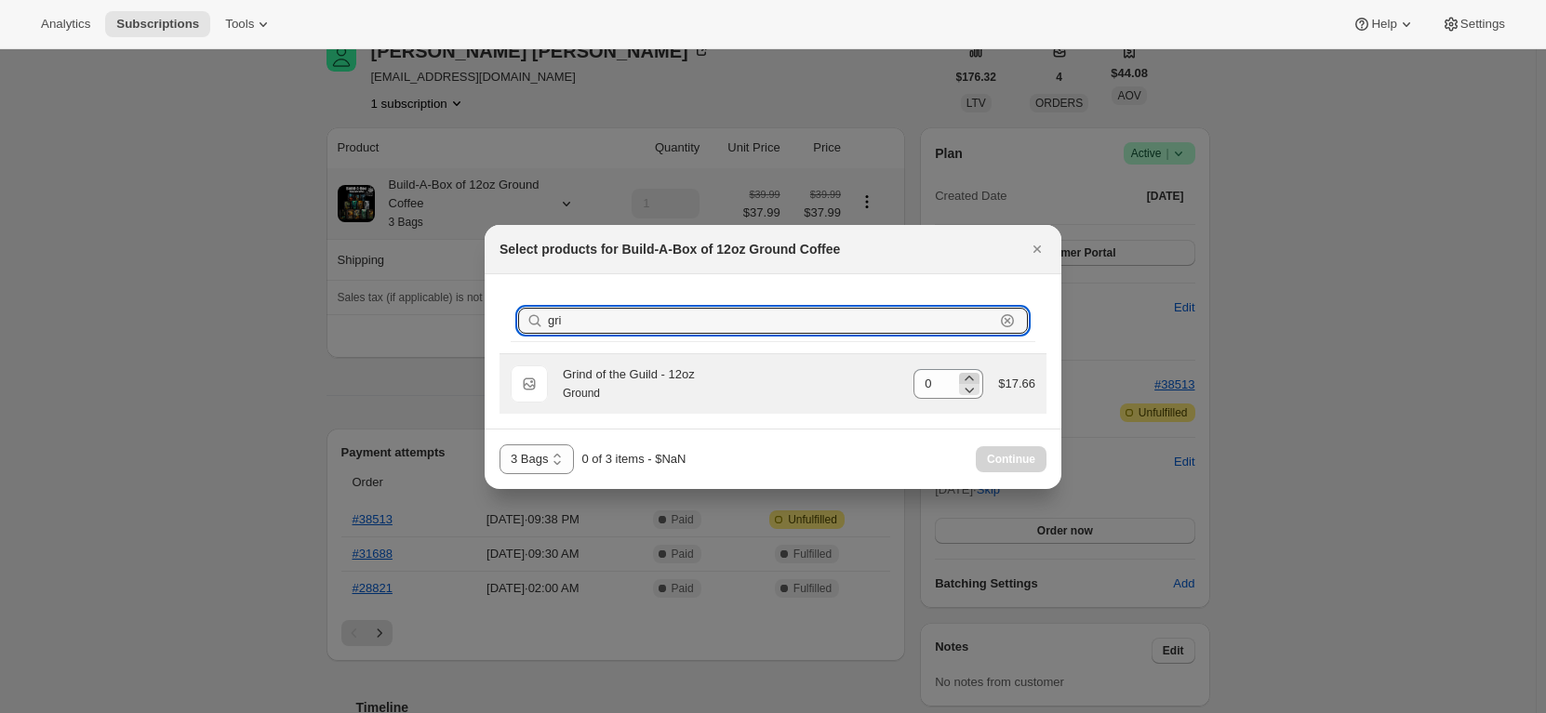
type input "gri"
click at [976, 378] on icon ":rlv:" at bounding box center [969, 378] width 19 height 19
type input "1"
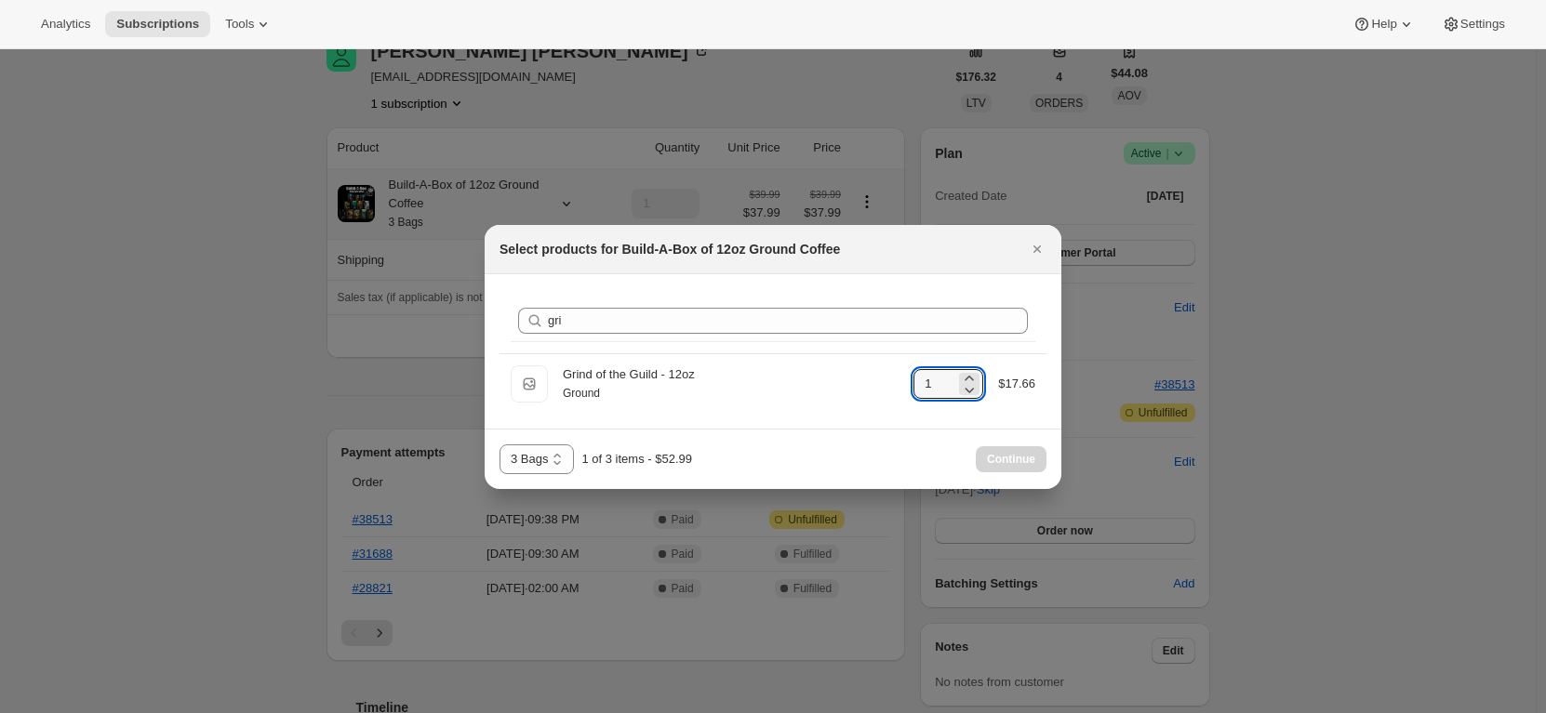
click at [914, 440] on div "3 Bags 4 Bags 5 Bags 6 Bags 3 Bags 1 of 3 items - $52.99 Continue" at bounding box center [773, 459] width 577 height 60
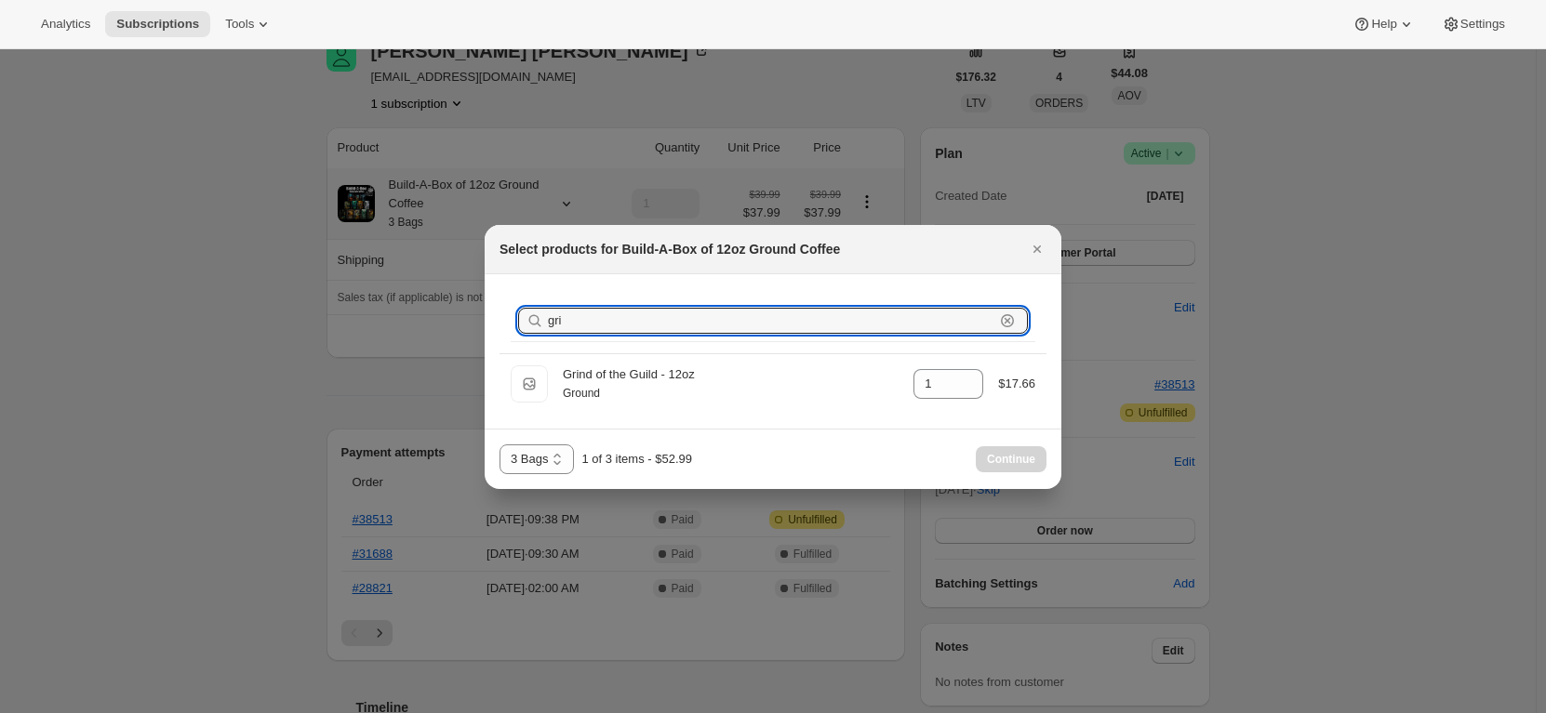
drag, startPoint x: 522, startPoint y: 317, endPoint x: 467, endPoint y: 316, distance: 54.9
type input "c"
type input "0"
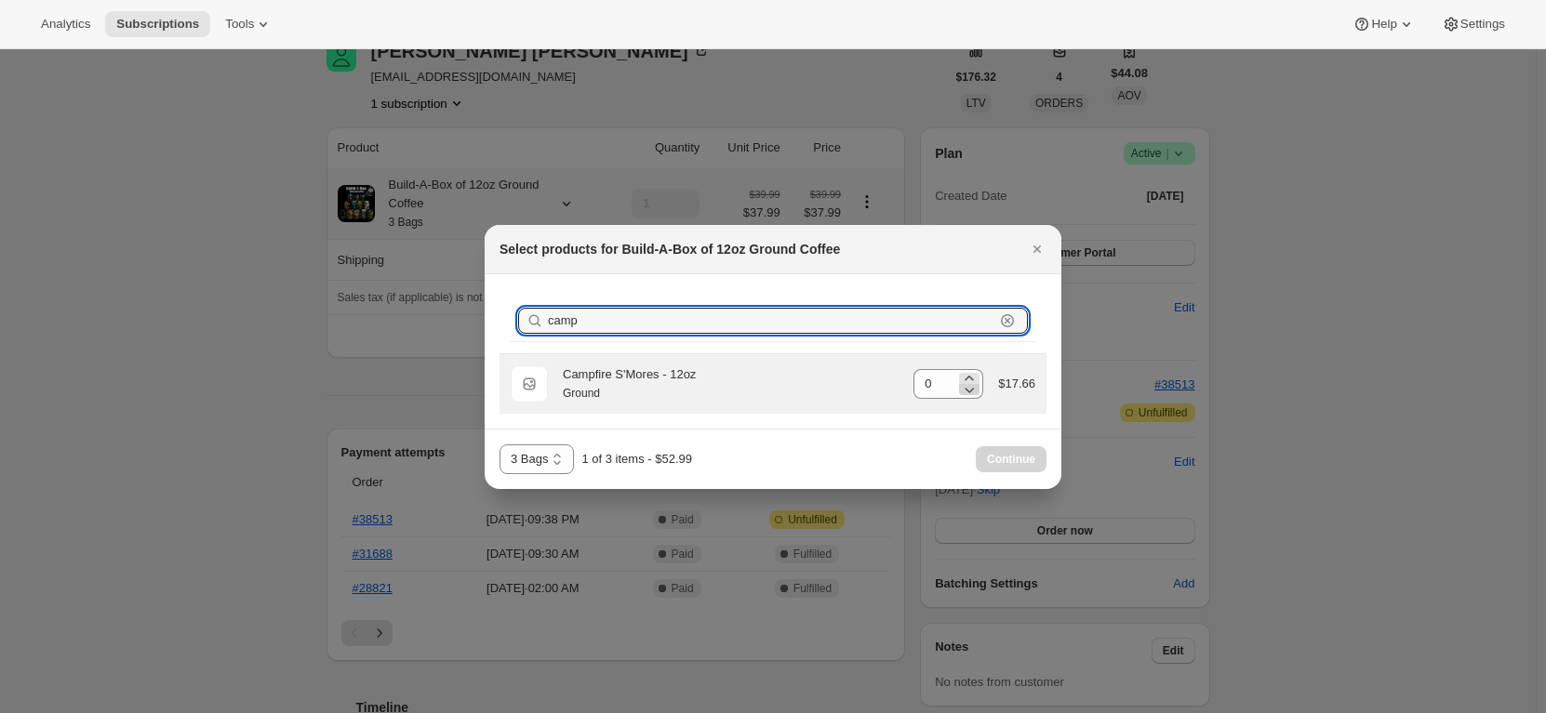
type input "camp"
click at [970, 380] on icon ":rlv:" at bounding box center [969, 389] width 19 height 19
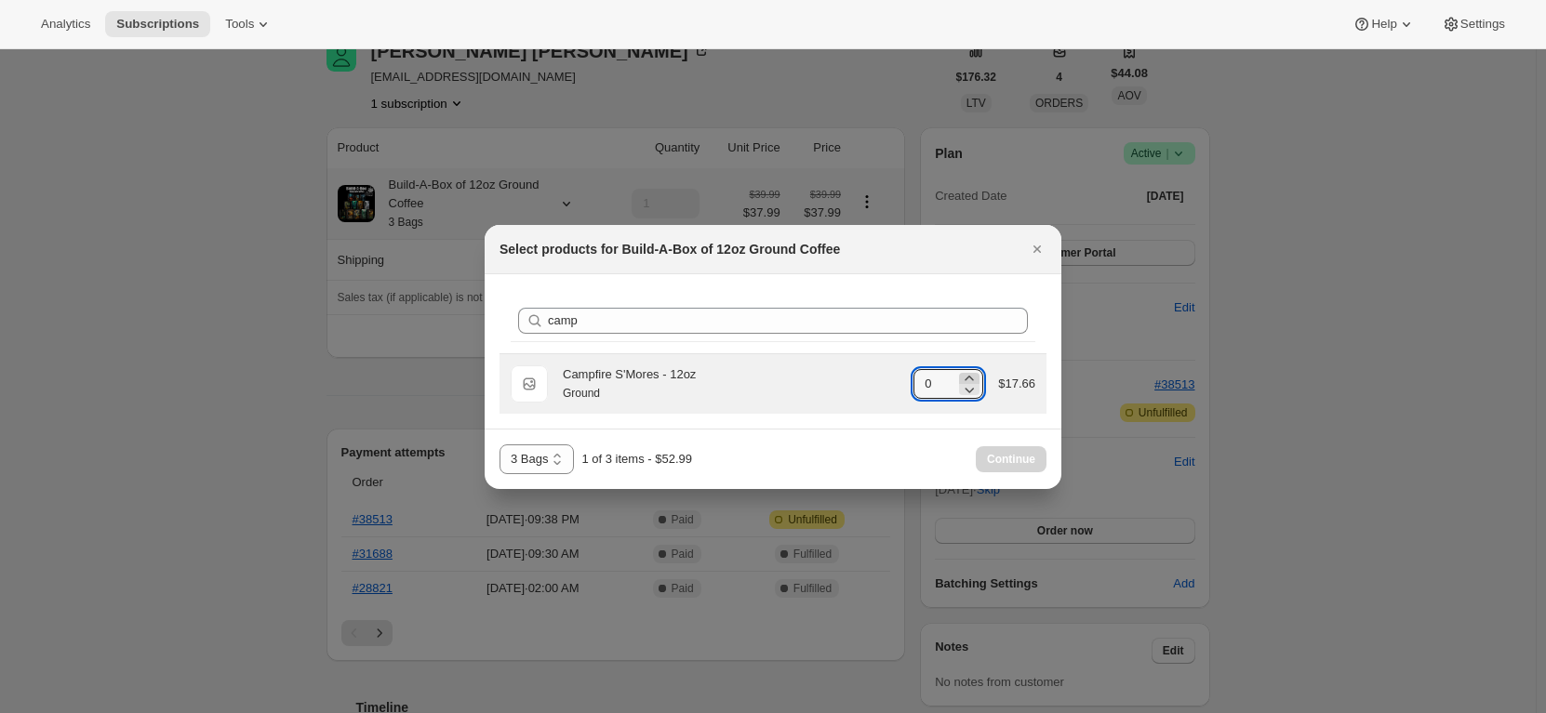
click at [972, 375] on icon ":rlv:" at bounding box center [969, 378] width 19 height 19
type input "1"
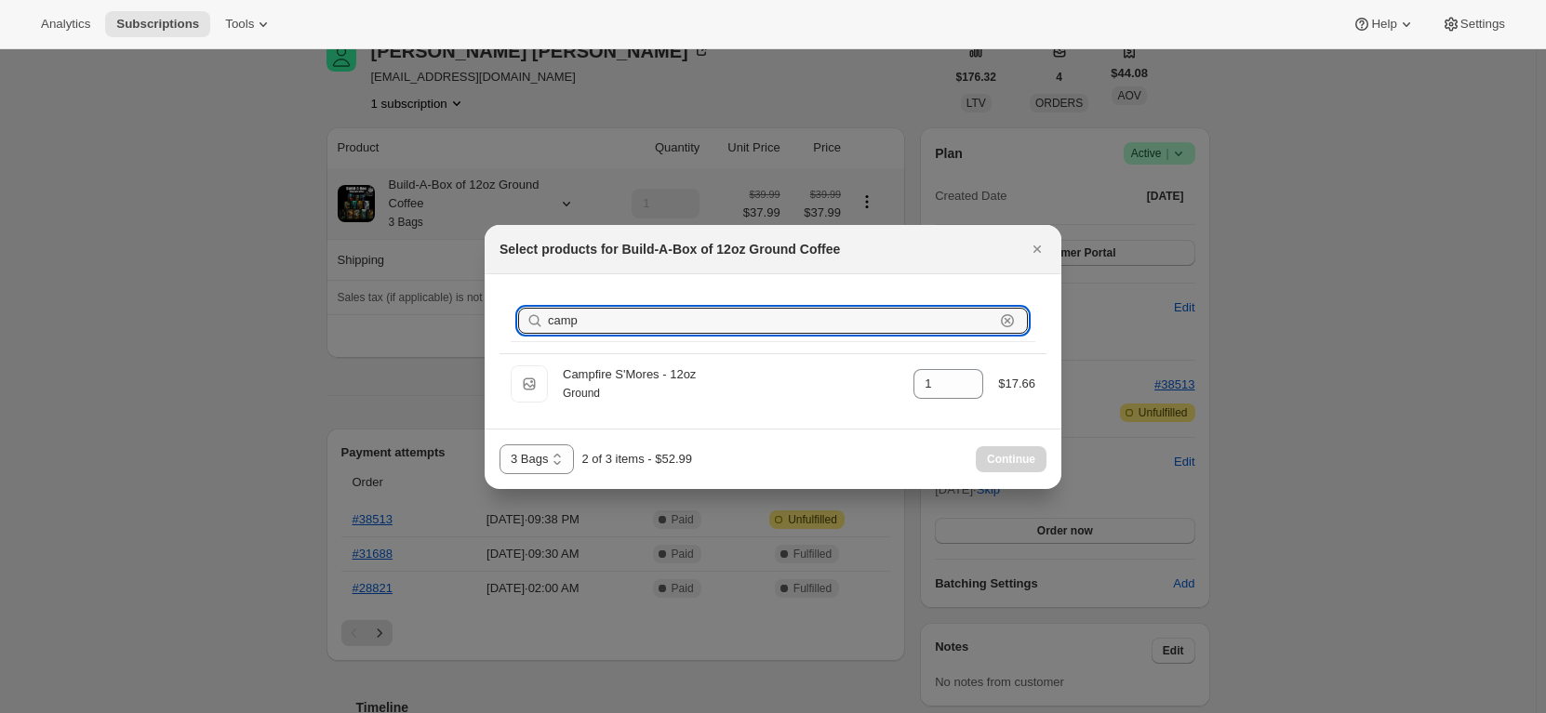
drag, startPoint x: 585, startPoint y: 322, endPoint x: 504, endPoint y: 311, distance: 81.7
click at [514, 321] on div "Search products camp Clear" at bounding box center [773, 320] width 525 height 41
type input "g"
type input "0"
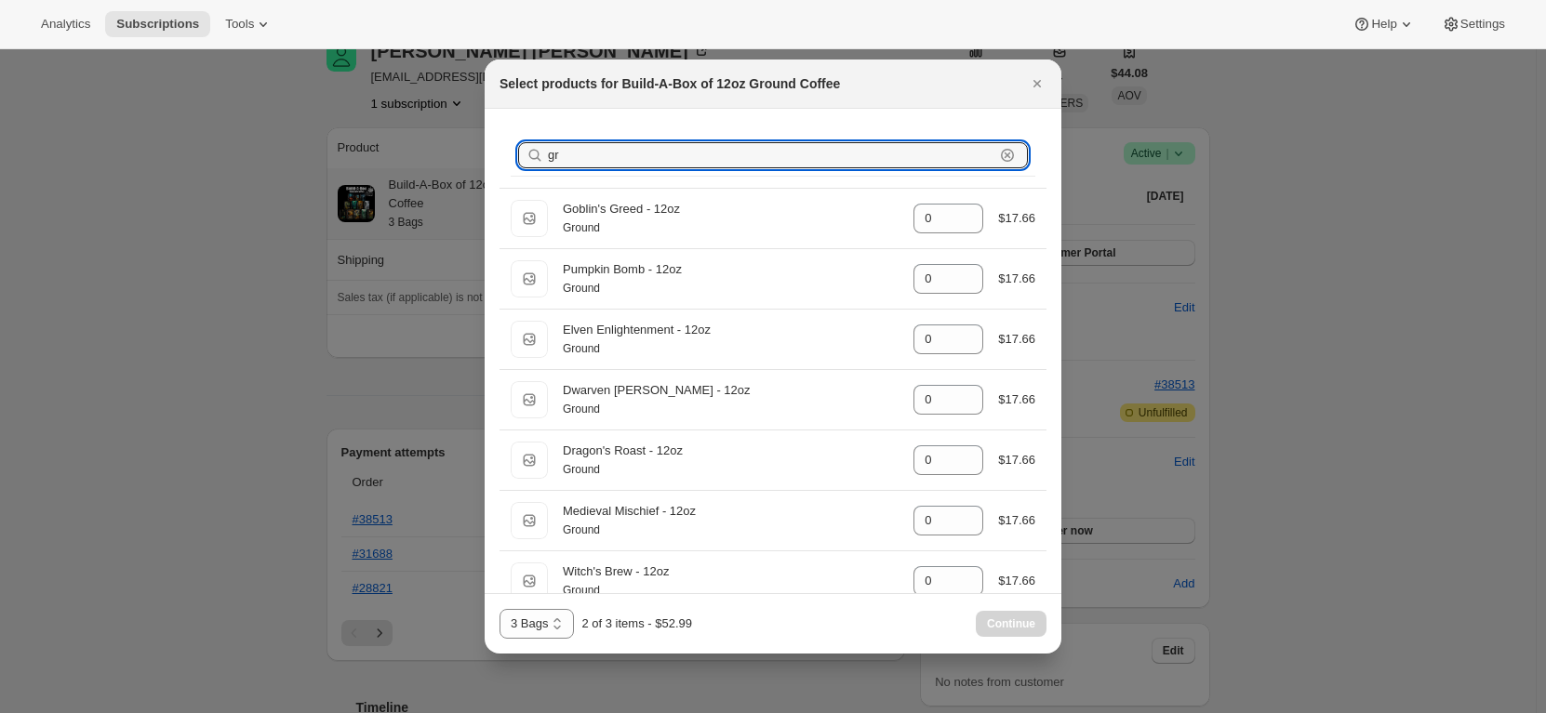
type input "gri"
type input "1"
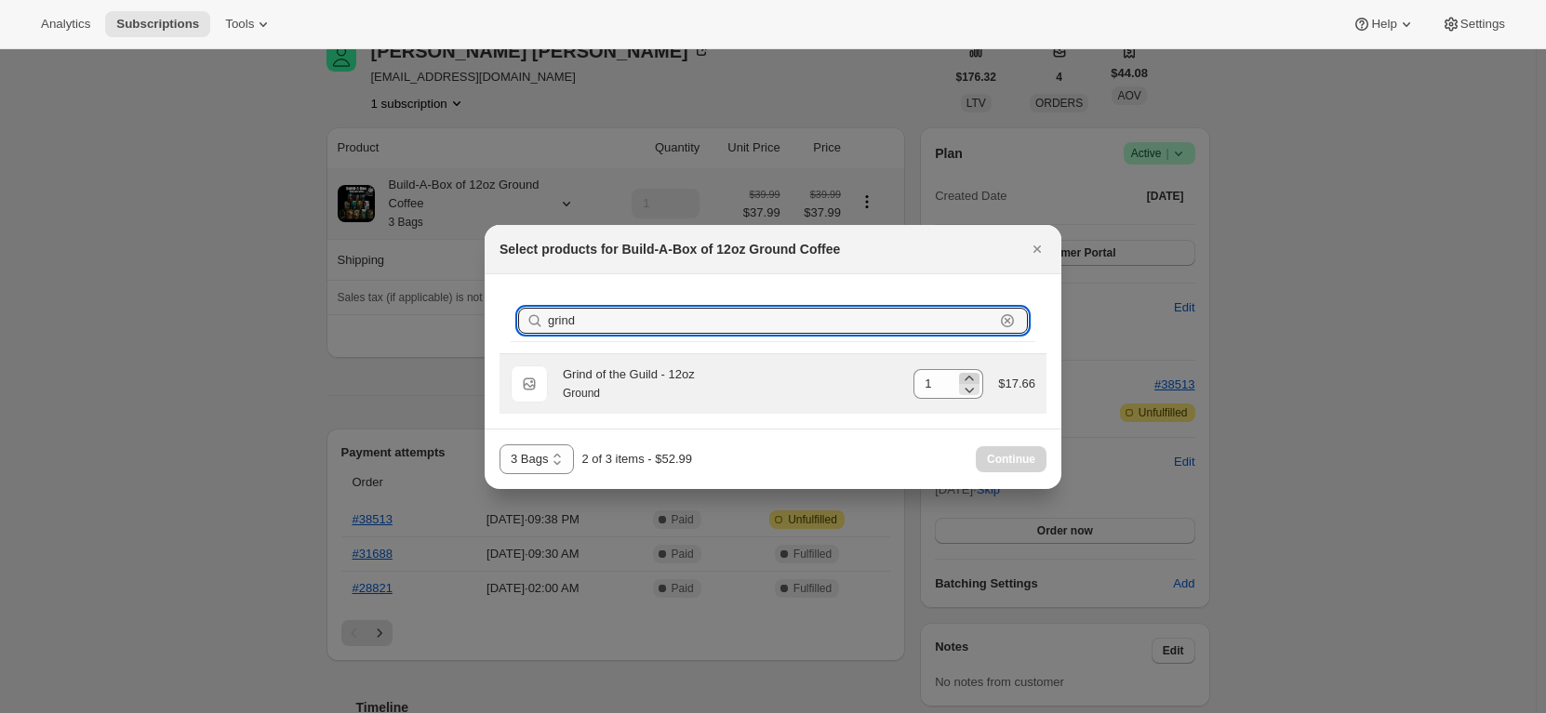
type input "grind"
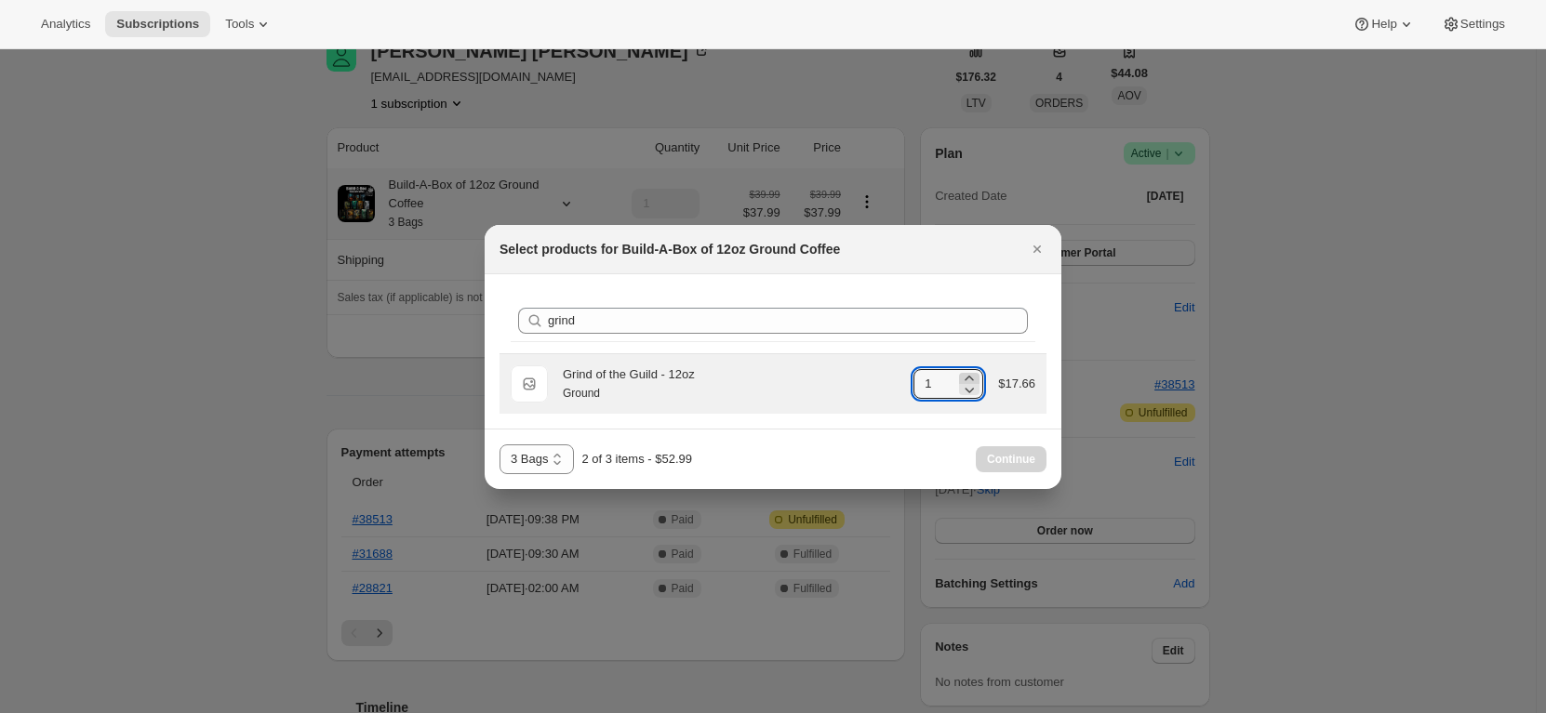
click at [971, 377] on icon ":rlv:" at bounding box center [969, 378] width 8 height 5
type input "2"
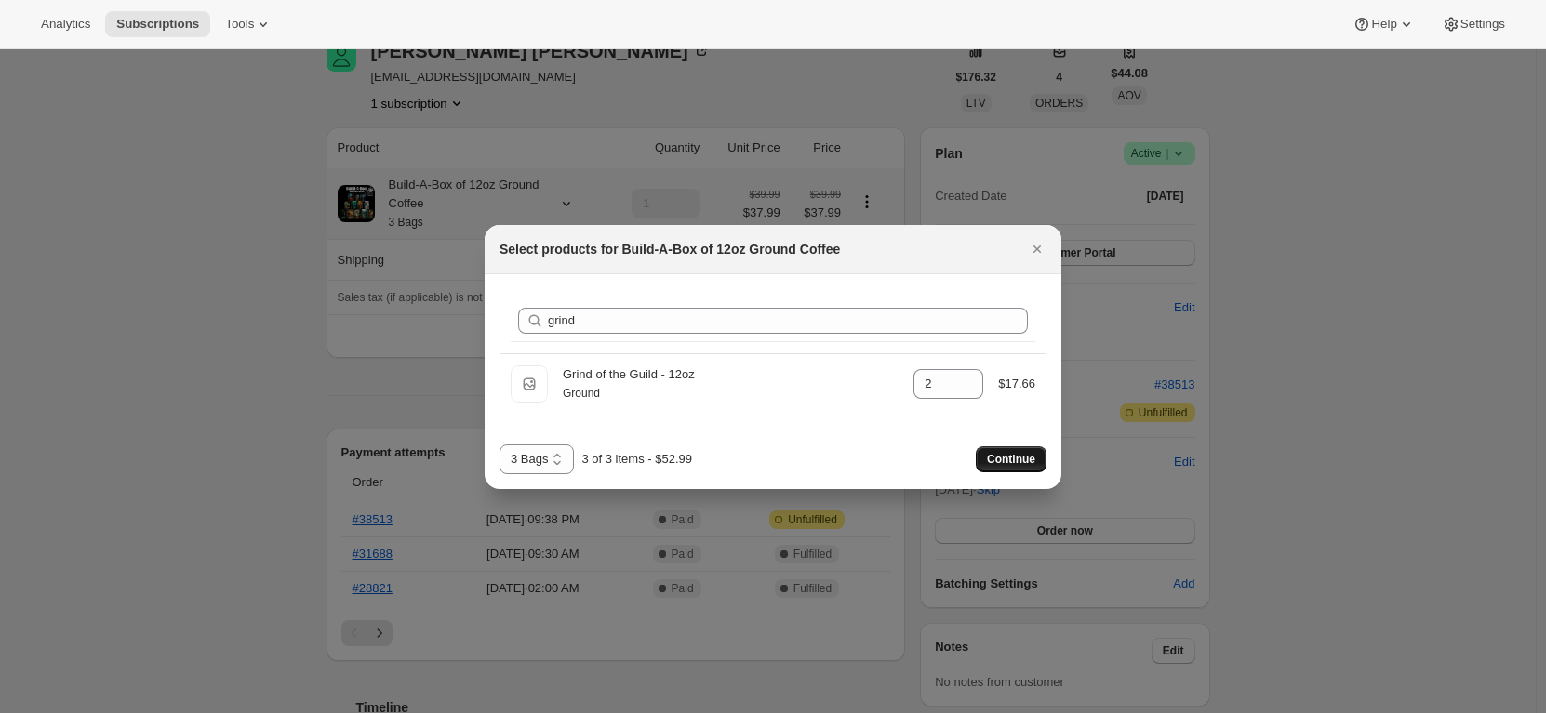
click at [1029, 464] on span "Continue" at bounding box center [1011, 459] width 48 height 15
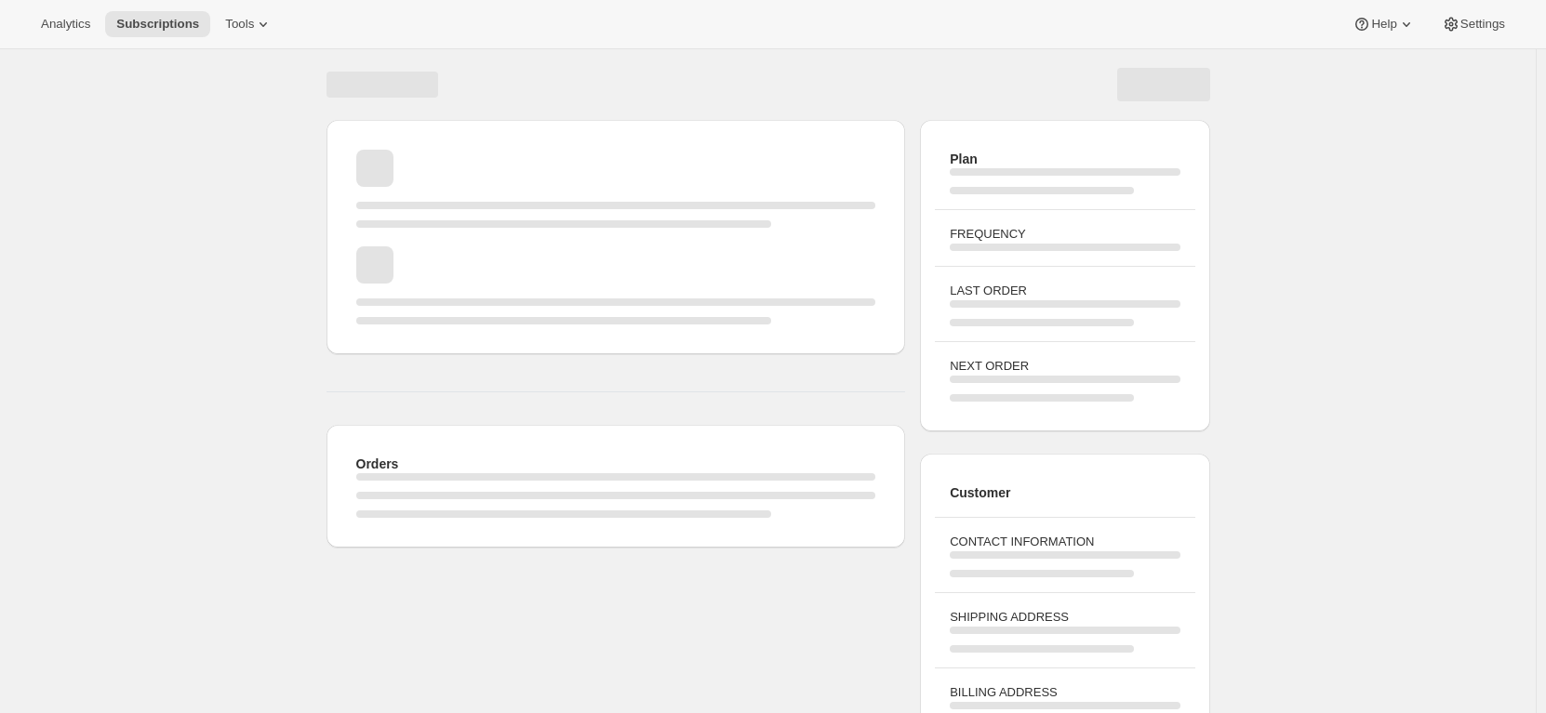
scroll to position [93, 0]
